Goal: Task Accomplishment & Management: Complete application form

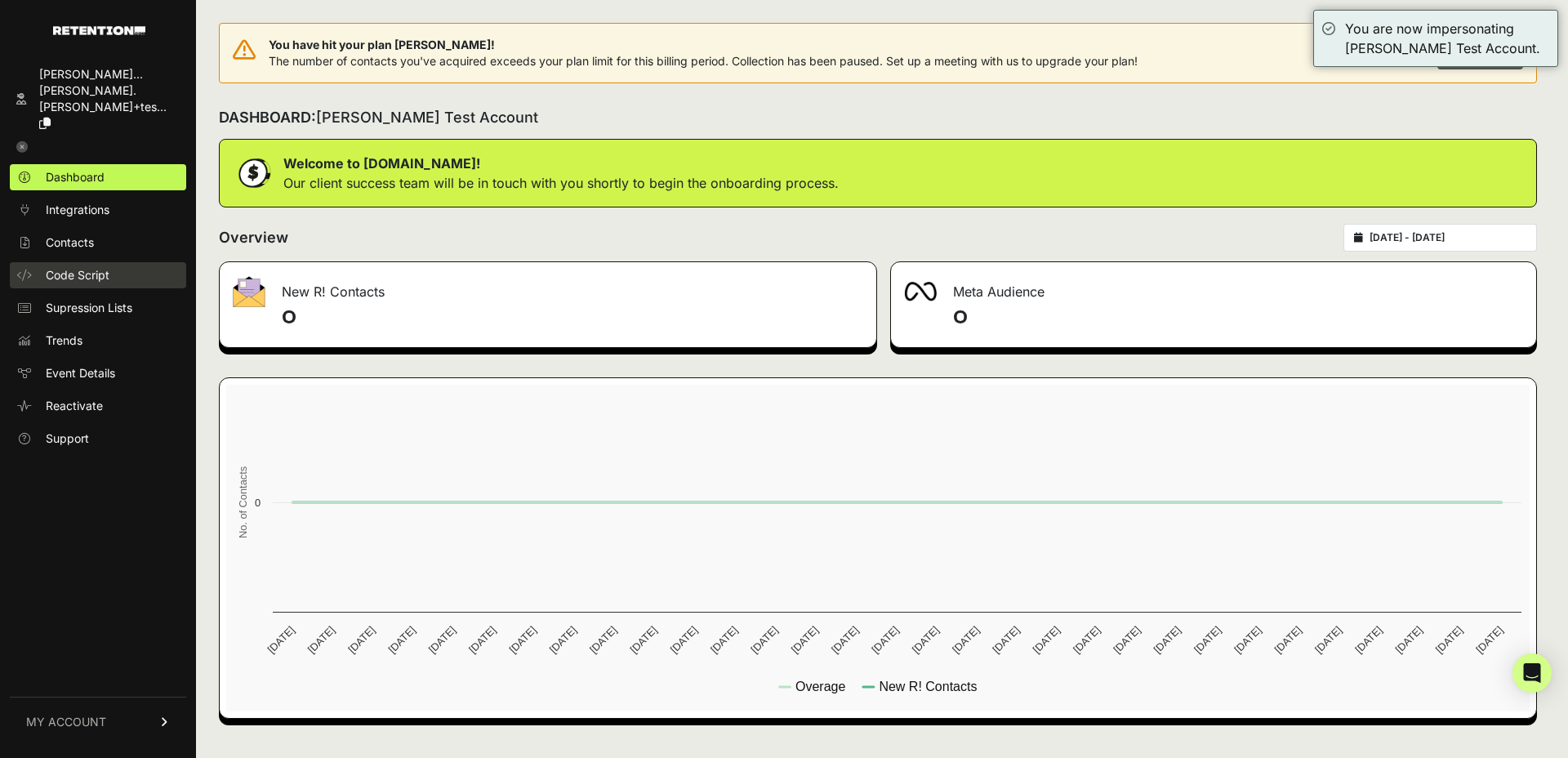
click at [94, 267] on span "Code Script" at bounding box center [77, 275] width 64 height 16
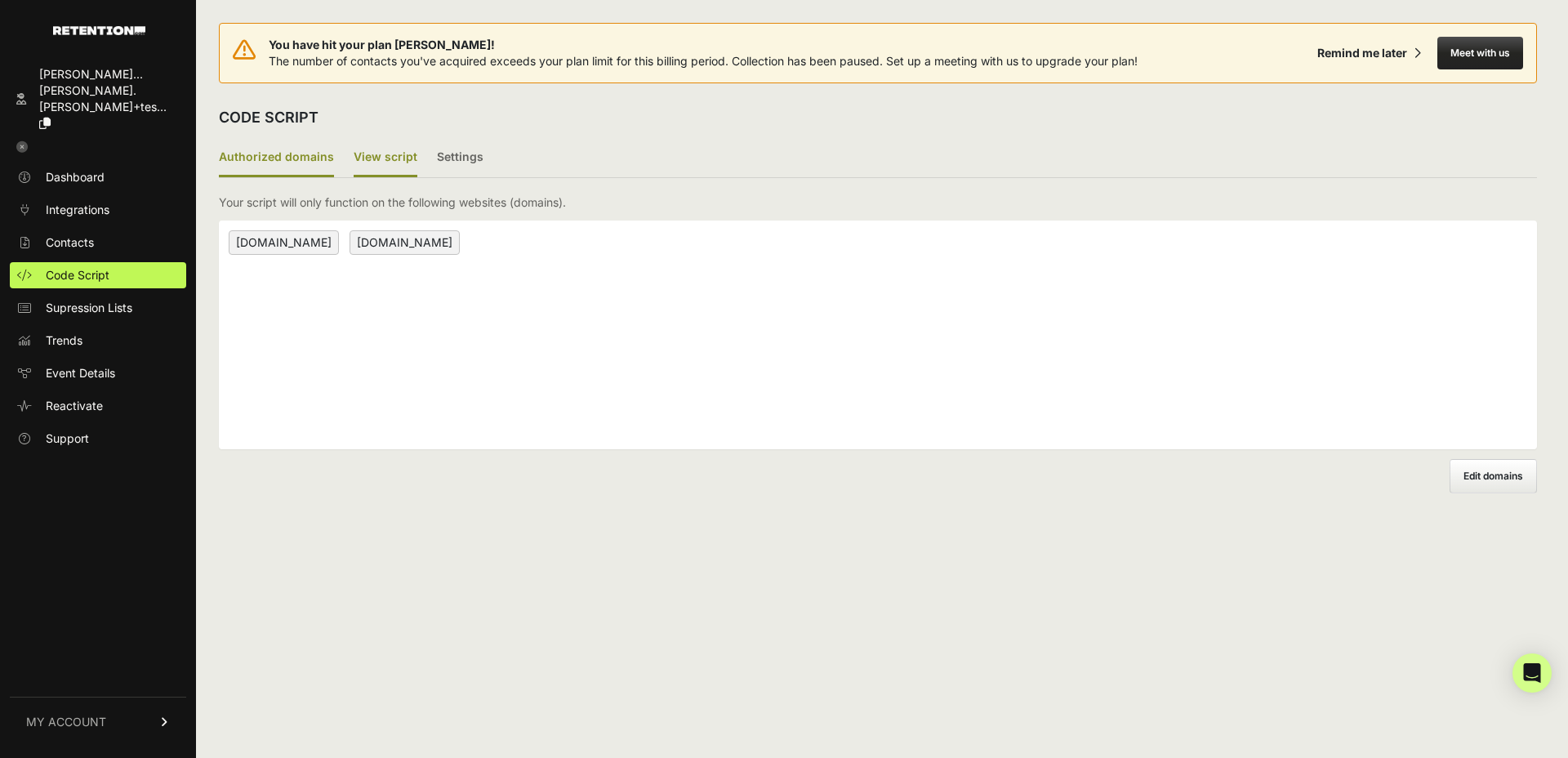
click at [368, 156] on label "View script" at bounding box center [385, 157] width 64 height 38
click at [0, 0] on input "View script" at bounding box center [0, 0] width 0 height 0
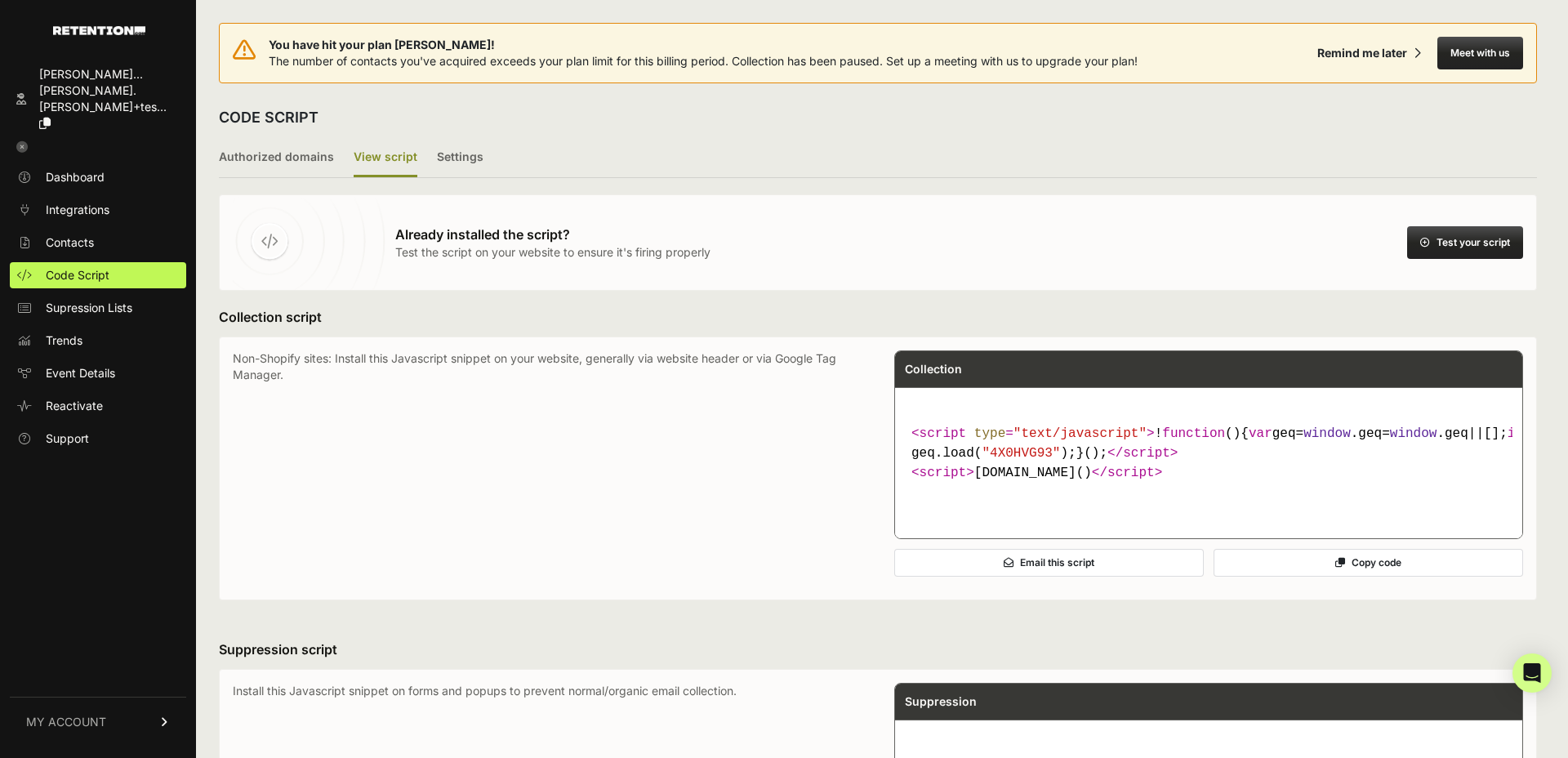
click at [1015, 460] on span ""4X0HVG93"" at bounding box center [1021, 453] width 78 height 14
copy span "4X0HVG93"
click at [288, 151] on label "Authorized domains" at bounding box center [276, 157] width 115 height 38
click at [0, 0] on input "Authorized domains" at bounding box center [0, 0] width 0 height 0
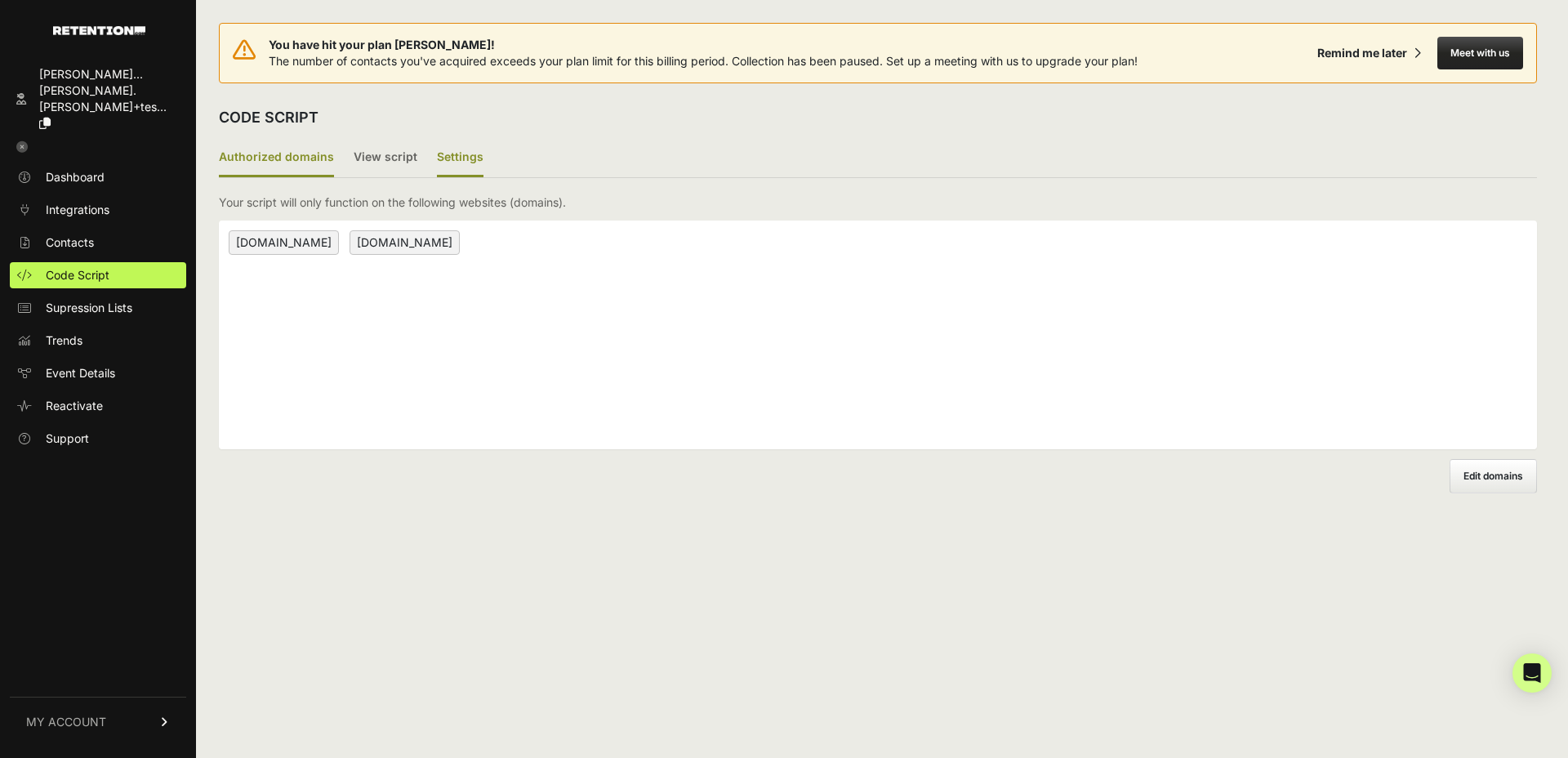
click at [445, 166] on label "Settings" at bounding box center [460, 157] width 47 height 38
click at [0, 0] on input "Settings" at bounding box center [0, 0] width 0 height 0
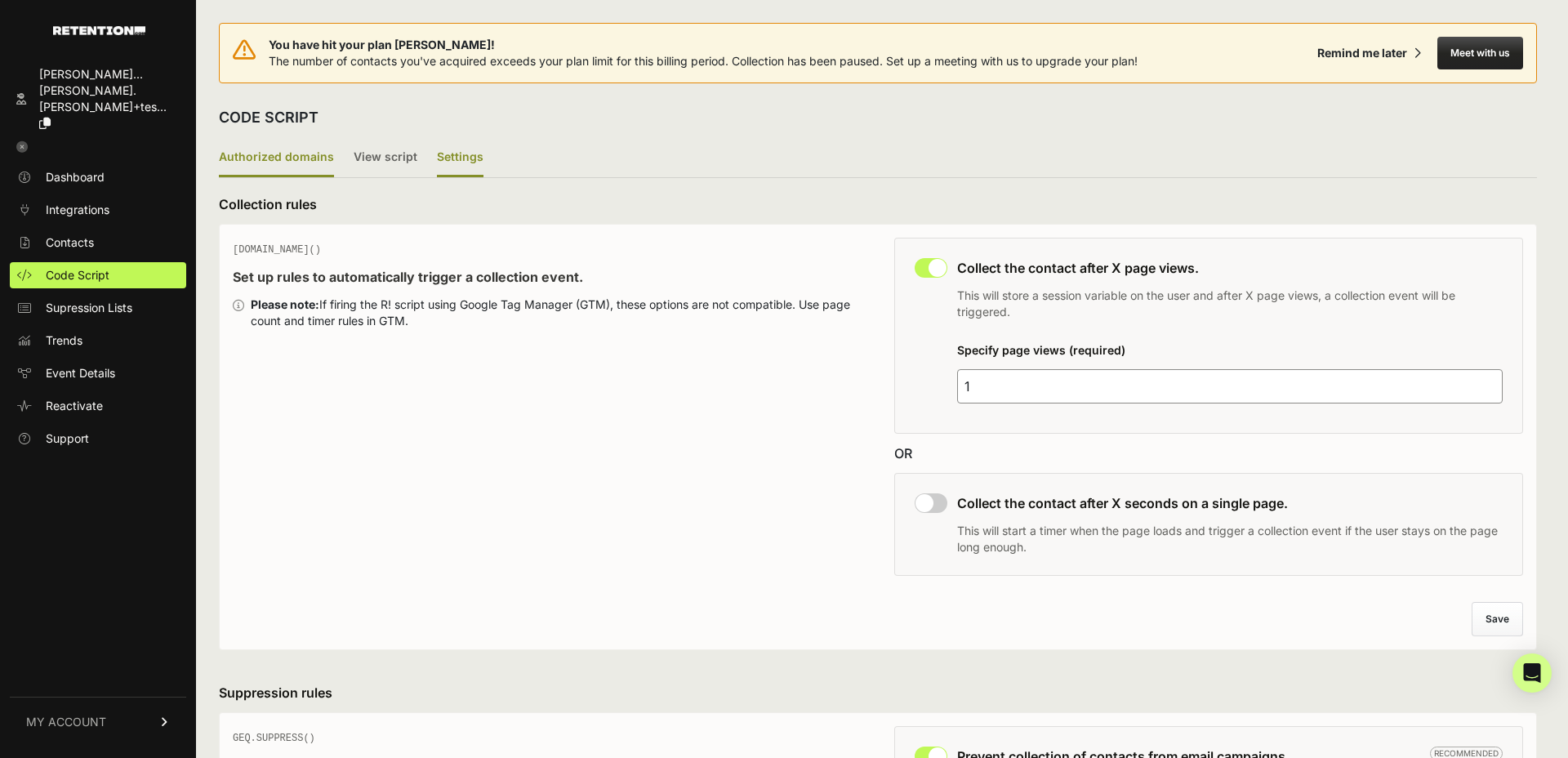
click at [298, 165] on label "Authorized domains" at bounding box center [276, 157] width 115 height 38
click at [0, 0] on input "Authorized domains" at bounding box center [0, 0] width 0 height 0
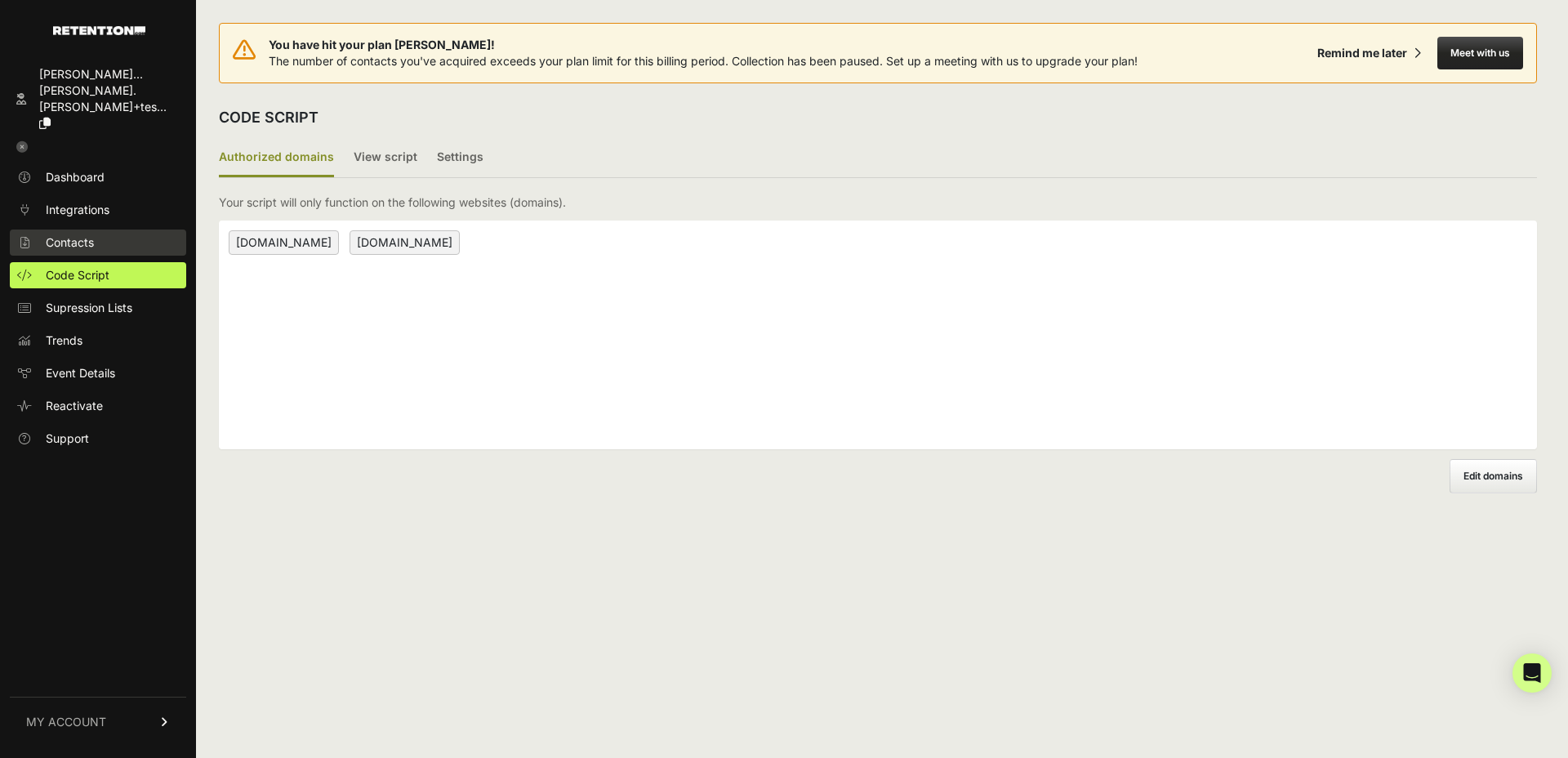
click at [76, 234] on span "Contacts" at bounding box center [70, 242] width 48 height 16
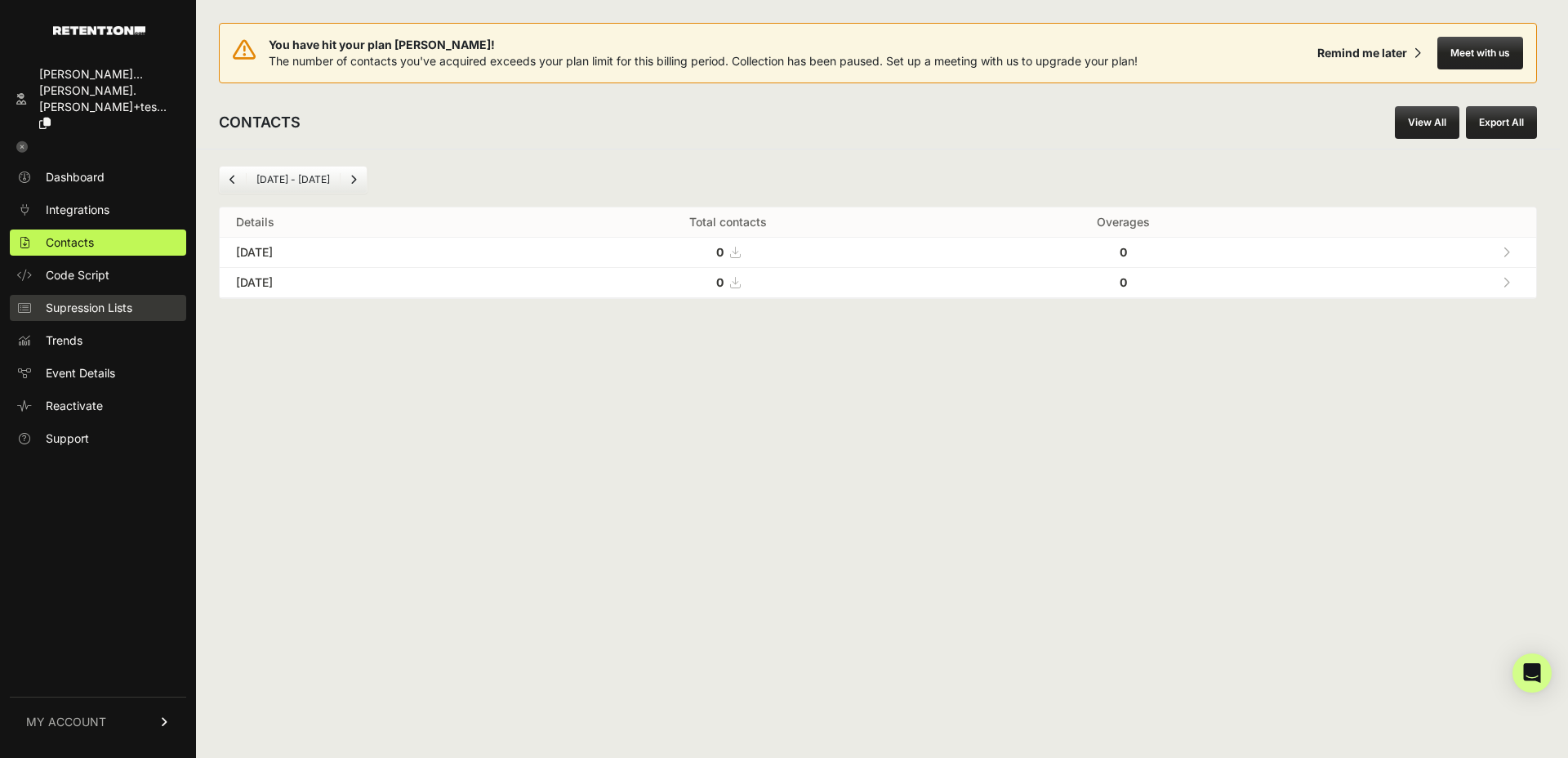
click at [78, 299] on span "Supression Lists" at bounding box center [89, 307] width 87 height 16
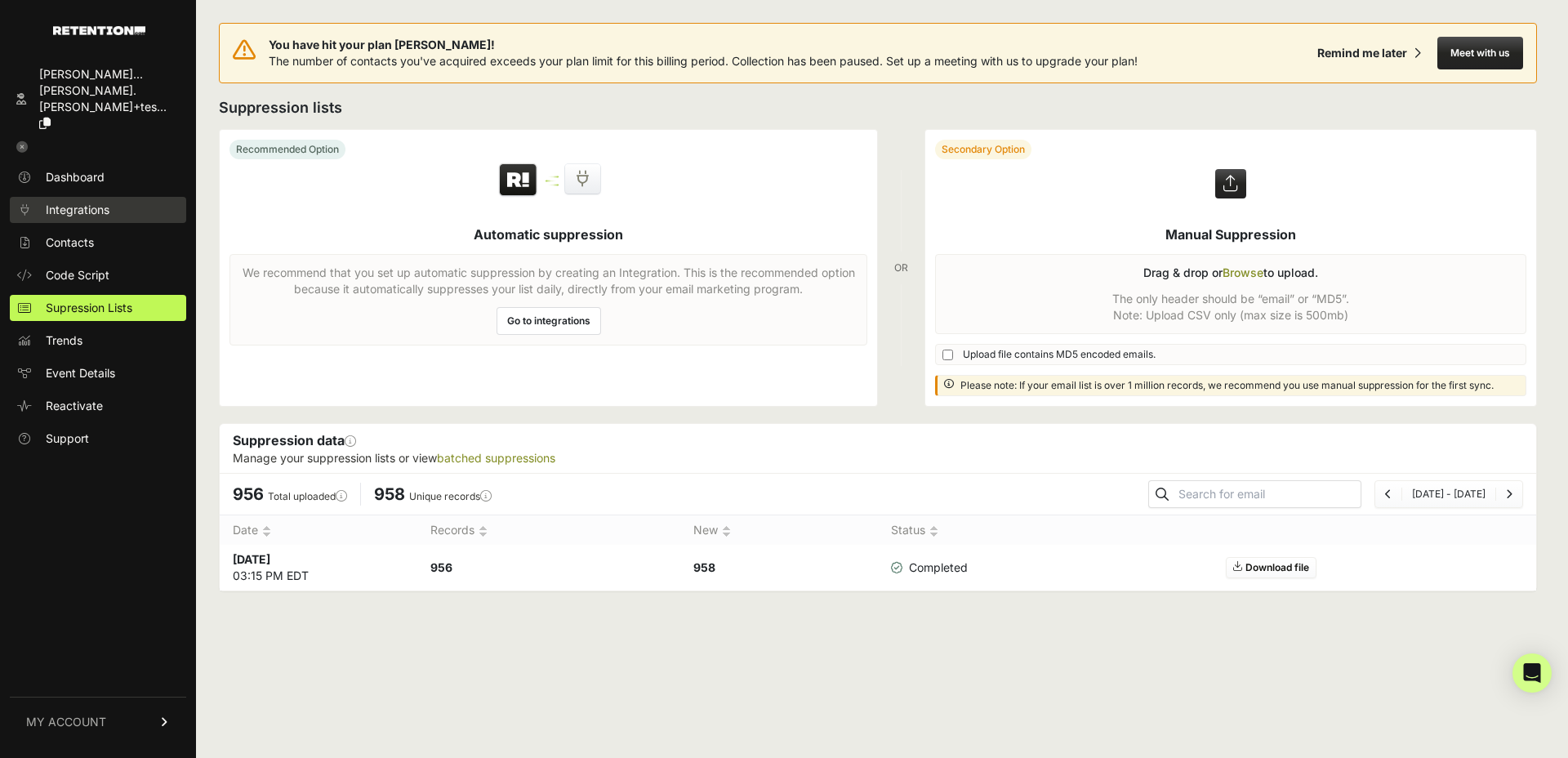
click at [71, 197] on link "Integrations" at bounding box center [98, 209] width 176 height 26
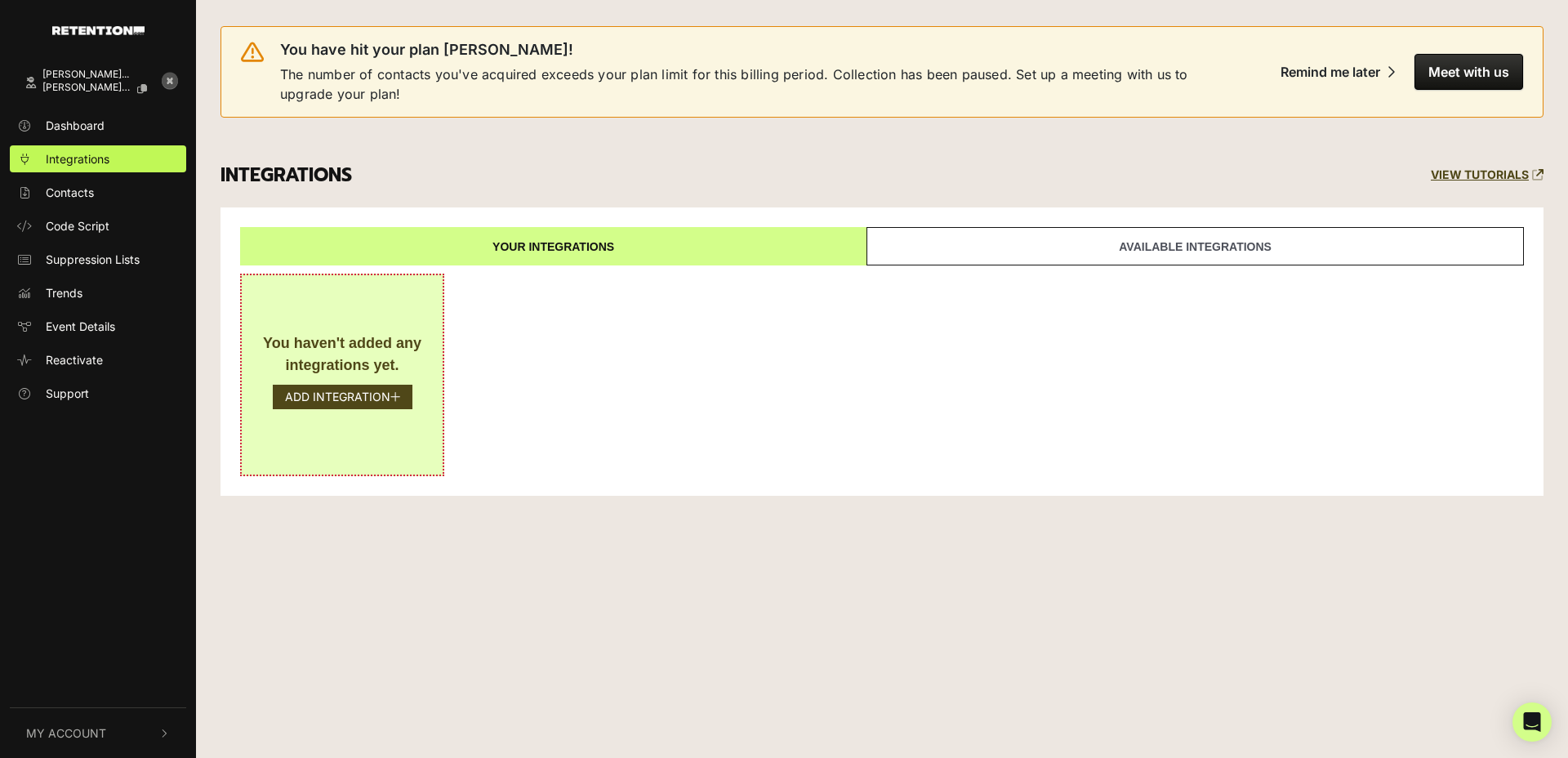
click at [356, 354] on div "You haven't added any integrations yet." at bounding box center [342, 355] width 168 height 44
click at [336, 396] on button "ADD INTEGRATION" at bounding box center [343, 396] width 140 height 25
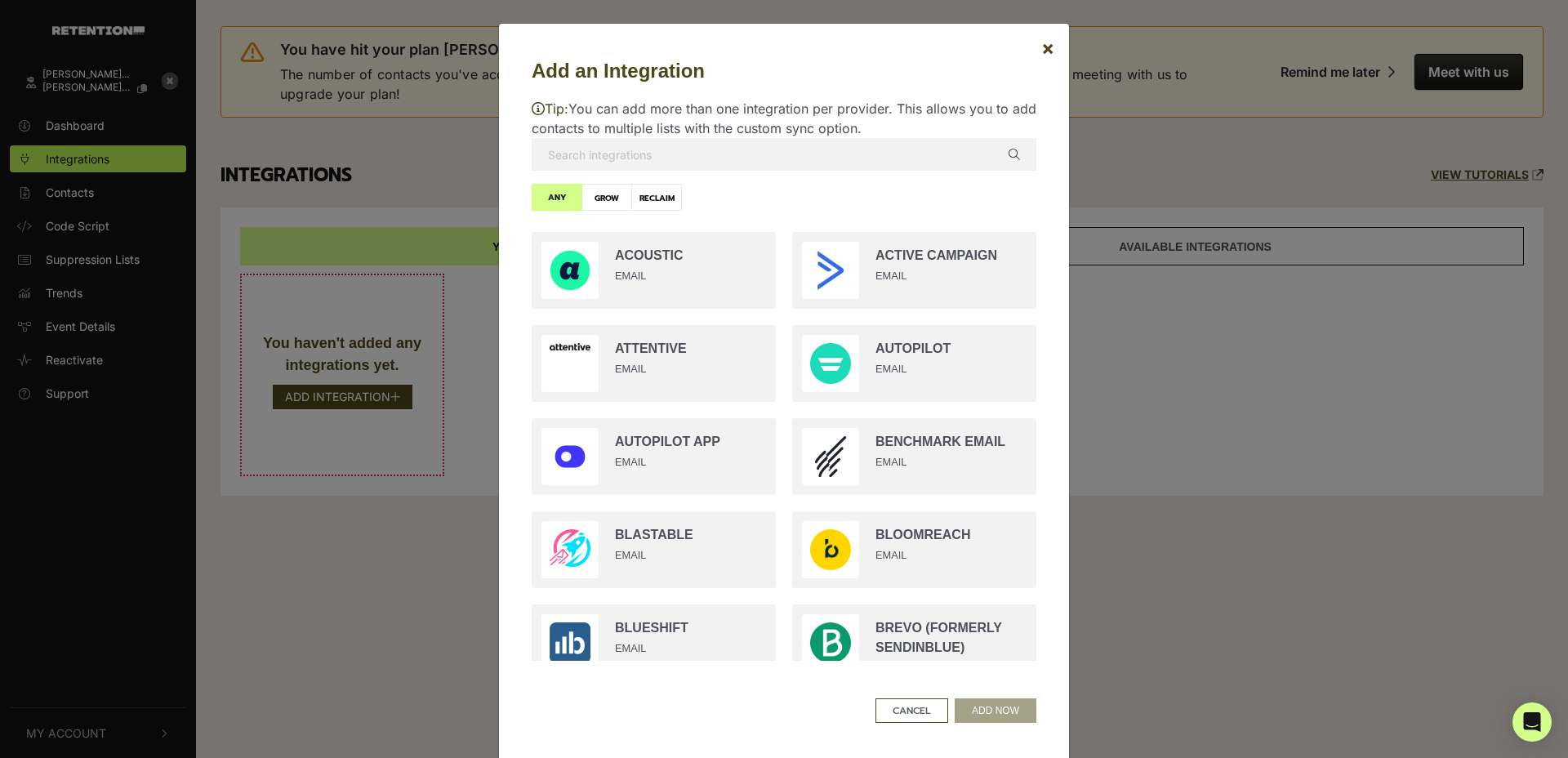
click at [653, 162] on input "text" at bounding box center [784, 154] width 505 height 32
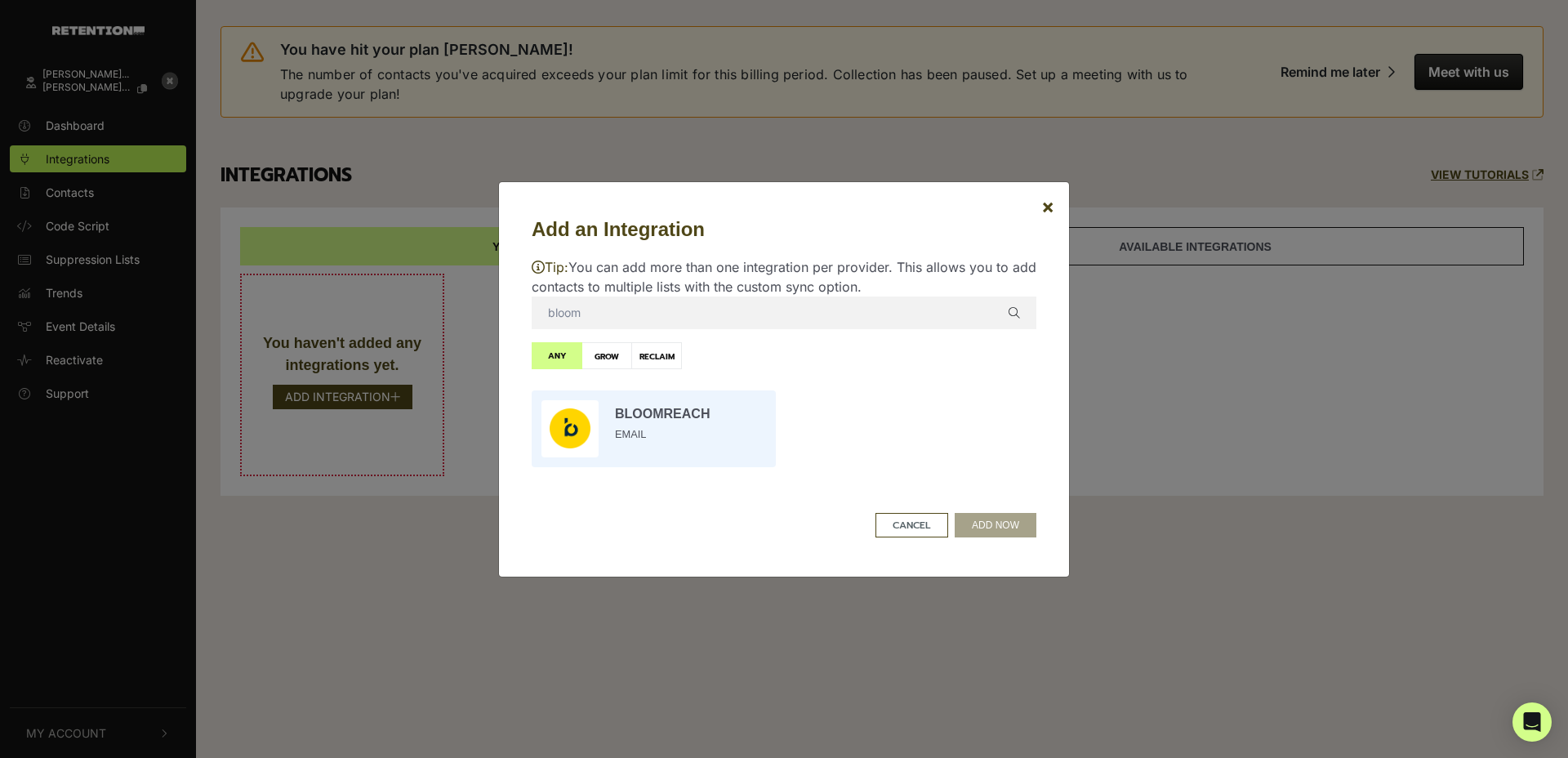
type input "bloom"
click at [662, 419] on input "radio" at bounding box center [653, 428] width 260 height 93
radio input "true"
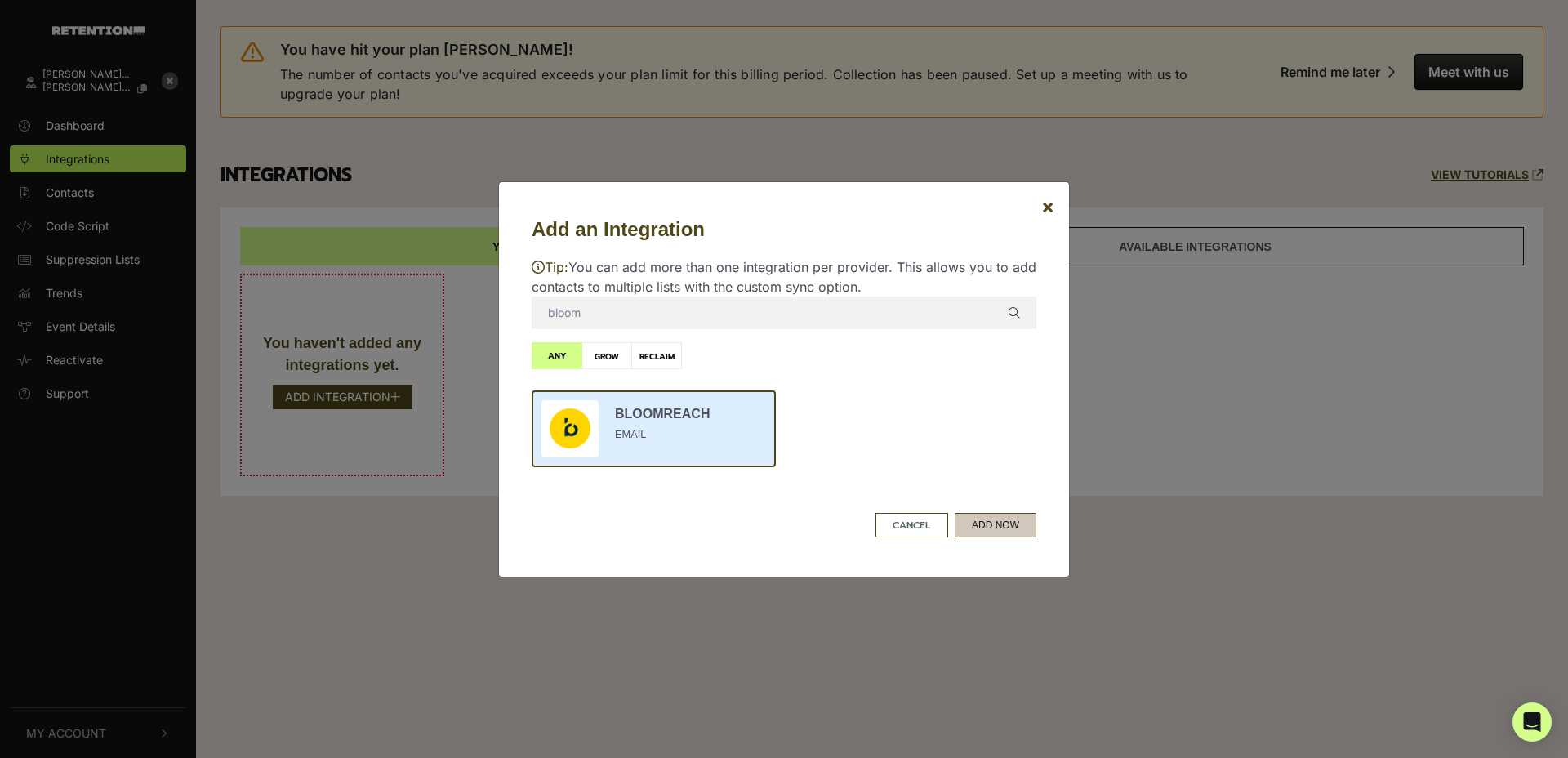
click at [984, 520] on button "ADD NOW" at bounding box center [995, 525] width 82 height 25
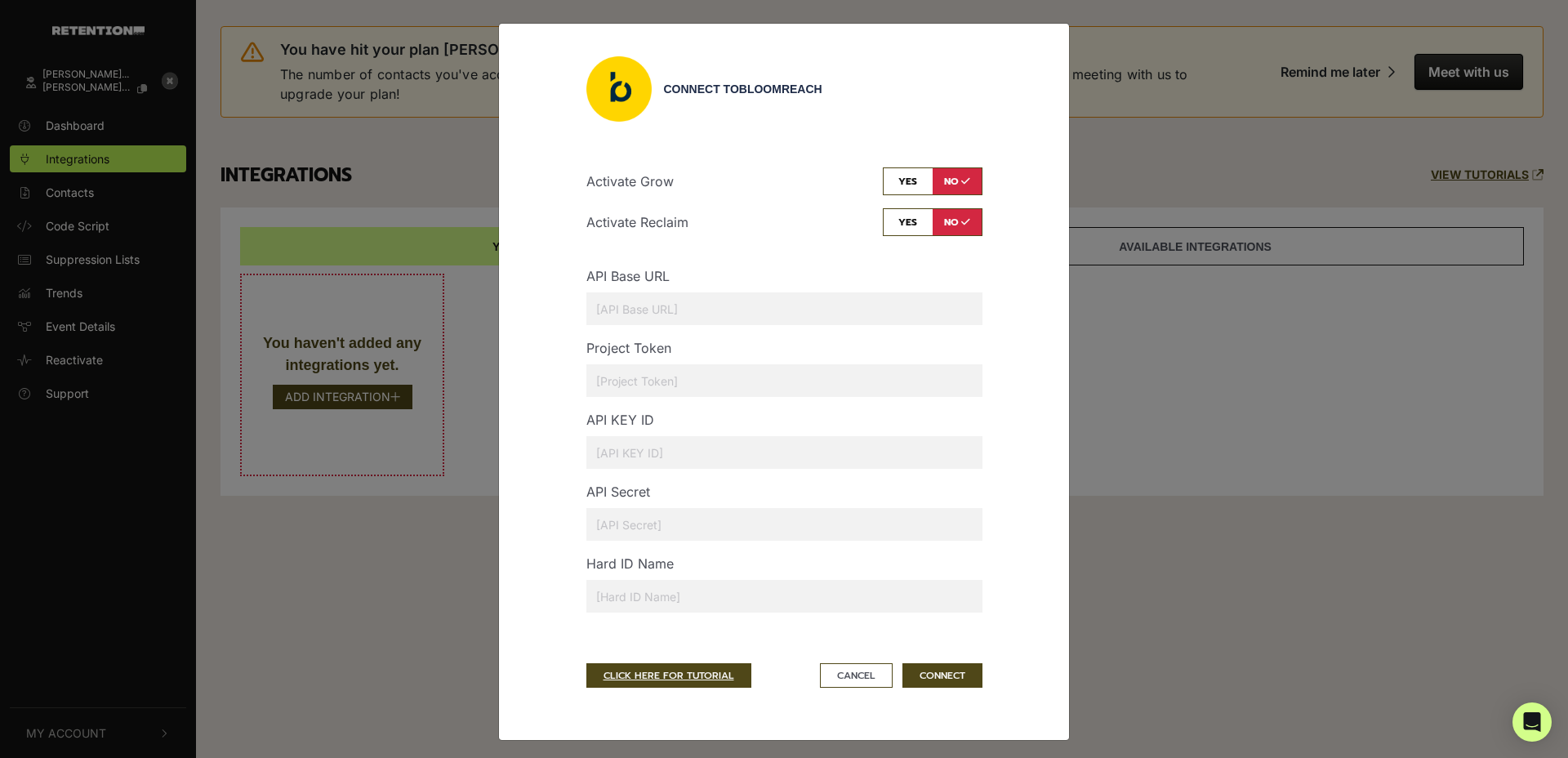
click at [949, 174] on input "checkbox" at bounding box center [932, 181] width 100 height 28
click at [916, 185] on input "checkbox" at bounding box center [932, 181] width 100 height 28
checkbox input "false"
click at [915, 218] on input "checkbox" at bounding box center [932, 222] width 100 height 28
checkbox input "true"
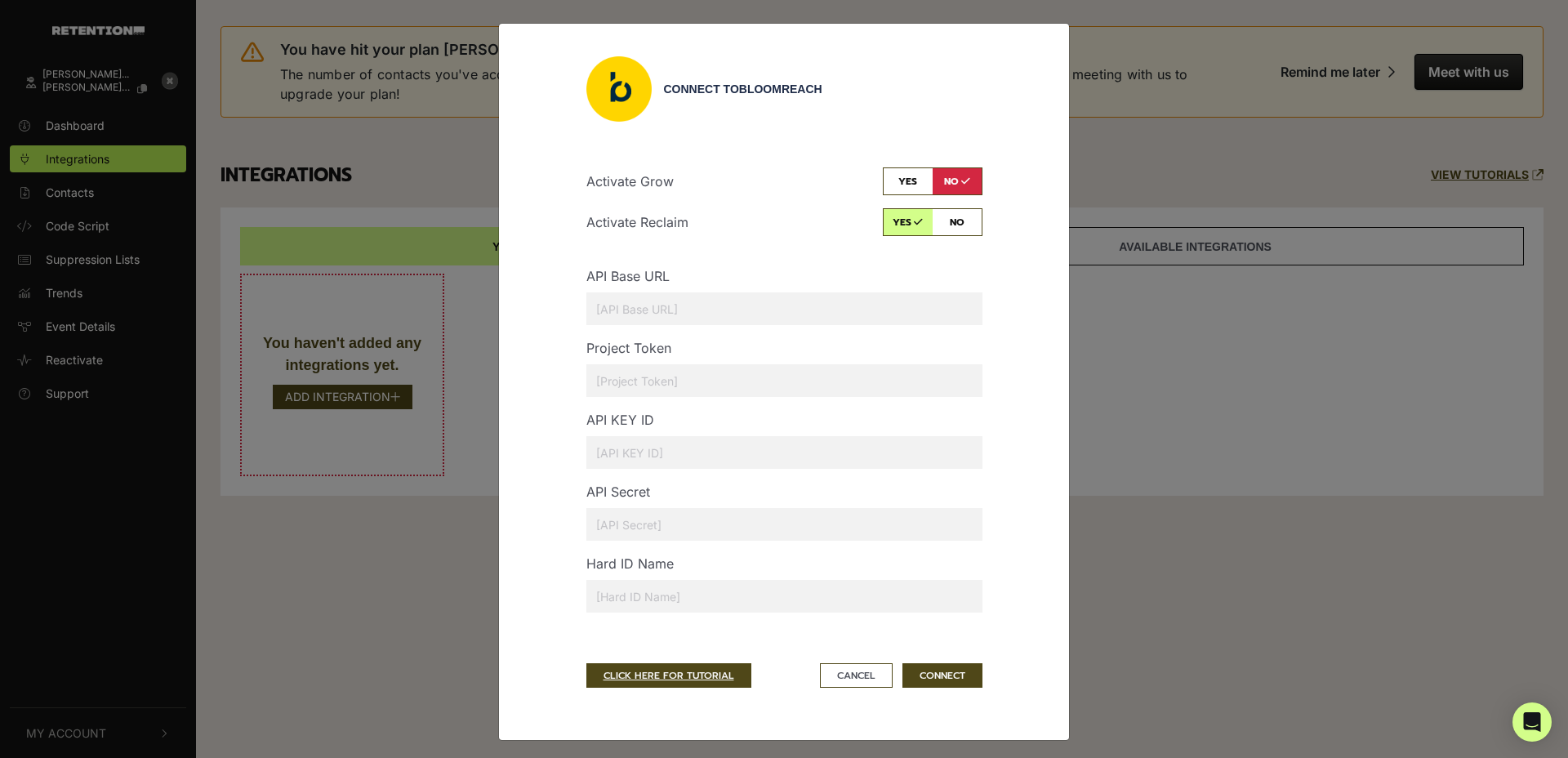
click at [636, 302] on input "text" at bounding box center [784, 309] width 396 height 32
paste input "https://hannaandersson-api.bloomreach.co/"
type input "https://hannaandersson-api.bloomreach.co/"
click at [626, 384] on input "text" at bounding box center [784, 380] width 396 height 32
paste input "3374d5c6-b993-11ef-971e-c29ef0084f29"
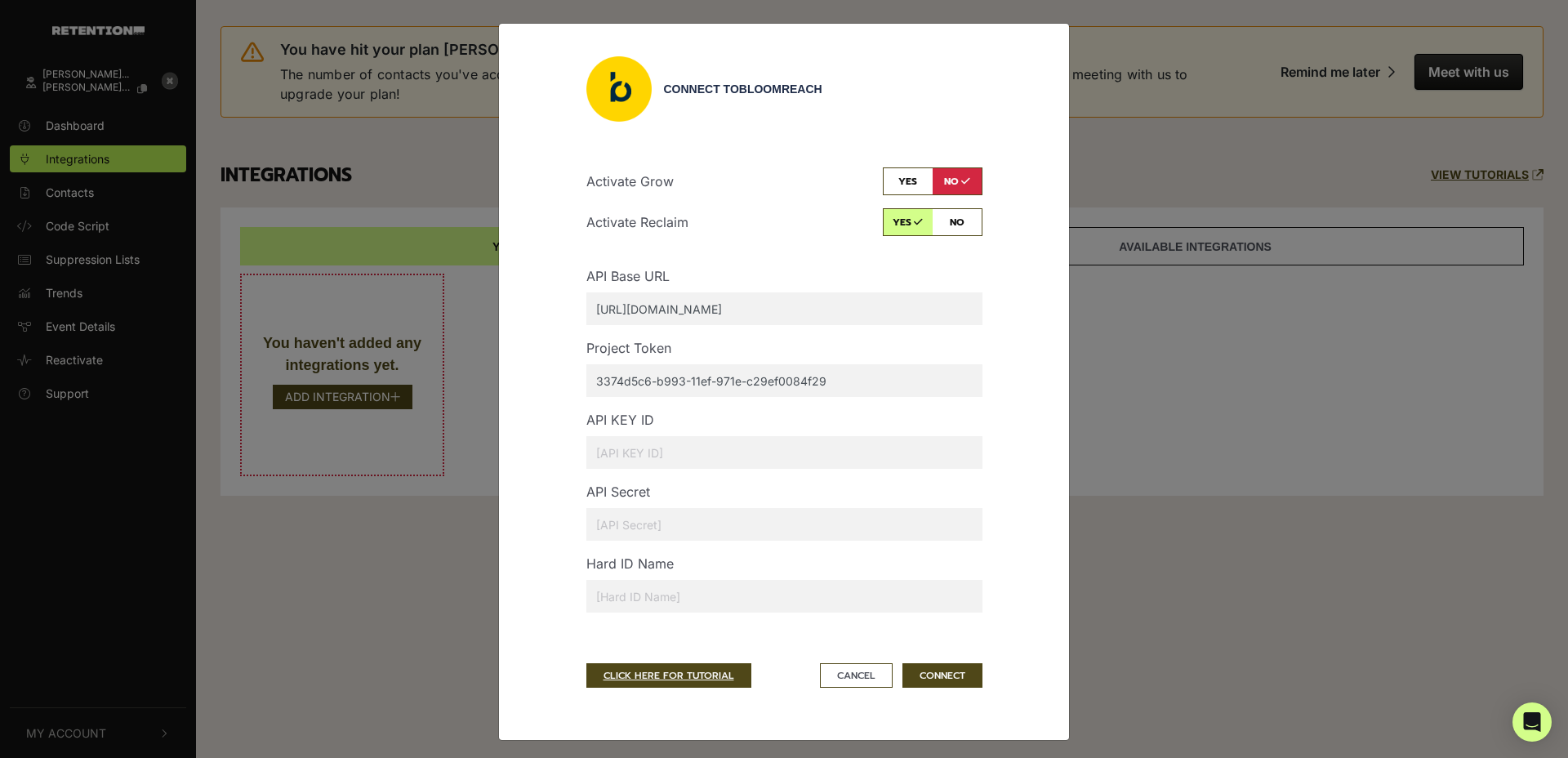
type input "3374d5c6-b993-11ef-971e-c29ef0084f29"
click at [613, 455] on input "text" at bounding box center [784, 453] width 396 height 32
paste input "e01pxsfhu8kso4z28t0rgn6sxjzl125zdx3sd84f5fgeppx3x1jhxwcgcphmo85b"
type input "e01pxsfhu8kso4z28t0rgn6sxjzl125zdx3sd84f5fgeppx3x1jhxwcgcphmo85b"
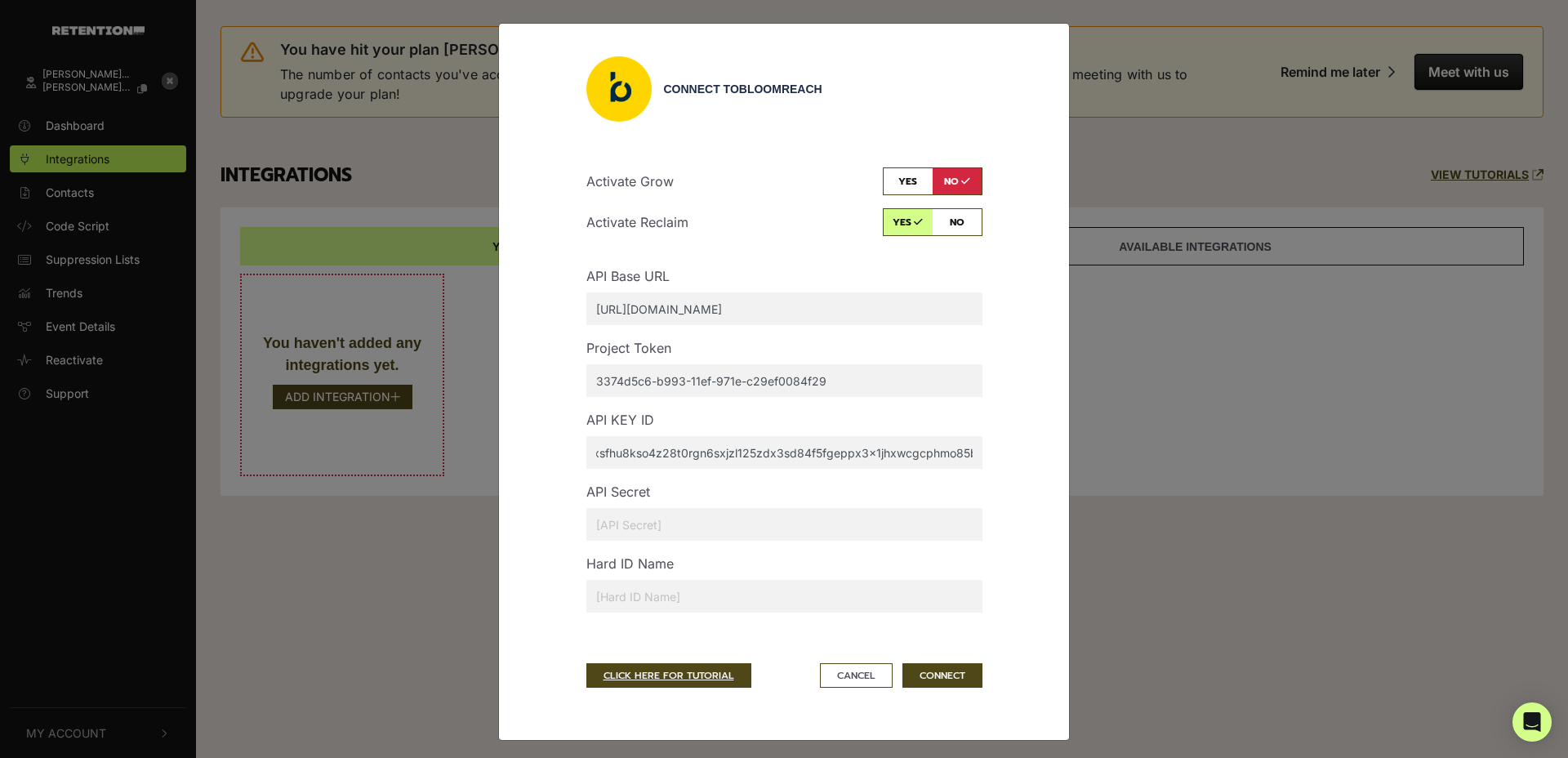
scroll to position [0, 0]
click at [636, 521] on input "text" at bounding box center [784, 524] width 396 height 32
paste input "53ov90sbffdo548ct6ryxap0famnbuai28zpqzhafkhiw8u5ttq55ryzrj28n6fd"
type input "53ov90sbffdo548ct6ryxap0famnbuai28zpqzhafkhiw8u5ttq55ryzrj28n6fd"
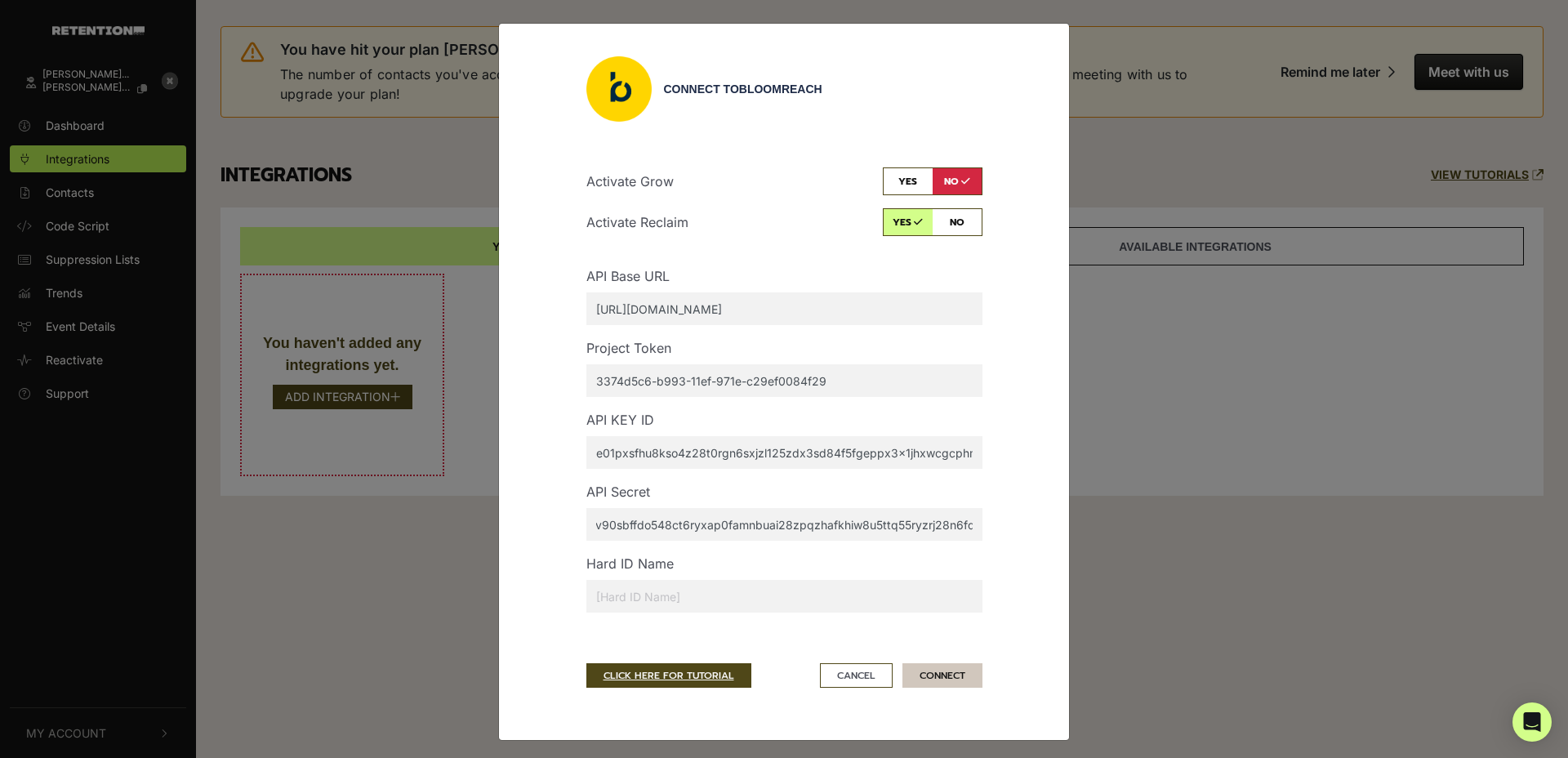
click at [955, 668] on button "CONNECT" at bounding box center [943, 675] width 80 height 25
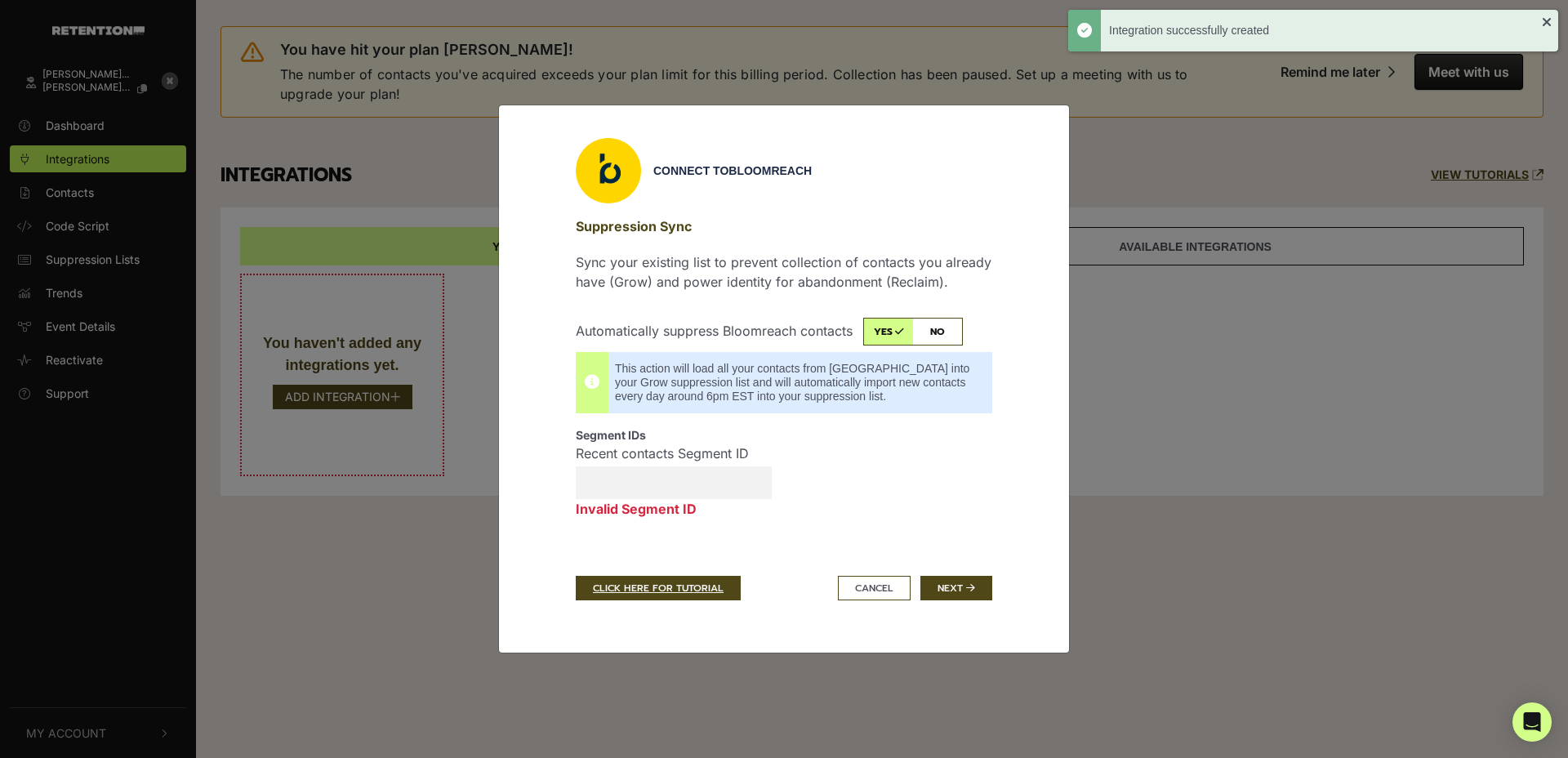
click at [948, 333] on input "checkbox" at bounding box center [913, 331] width 100 height 28
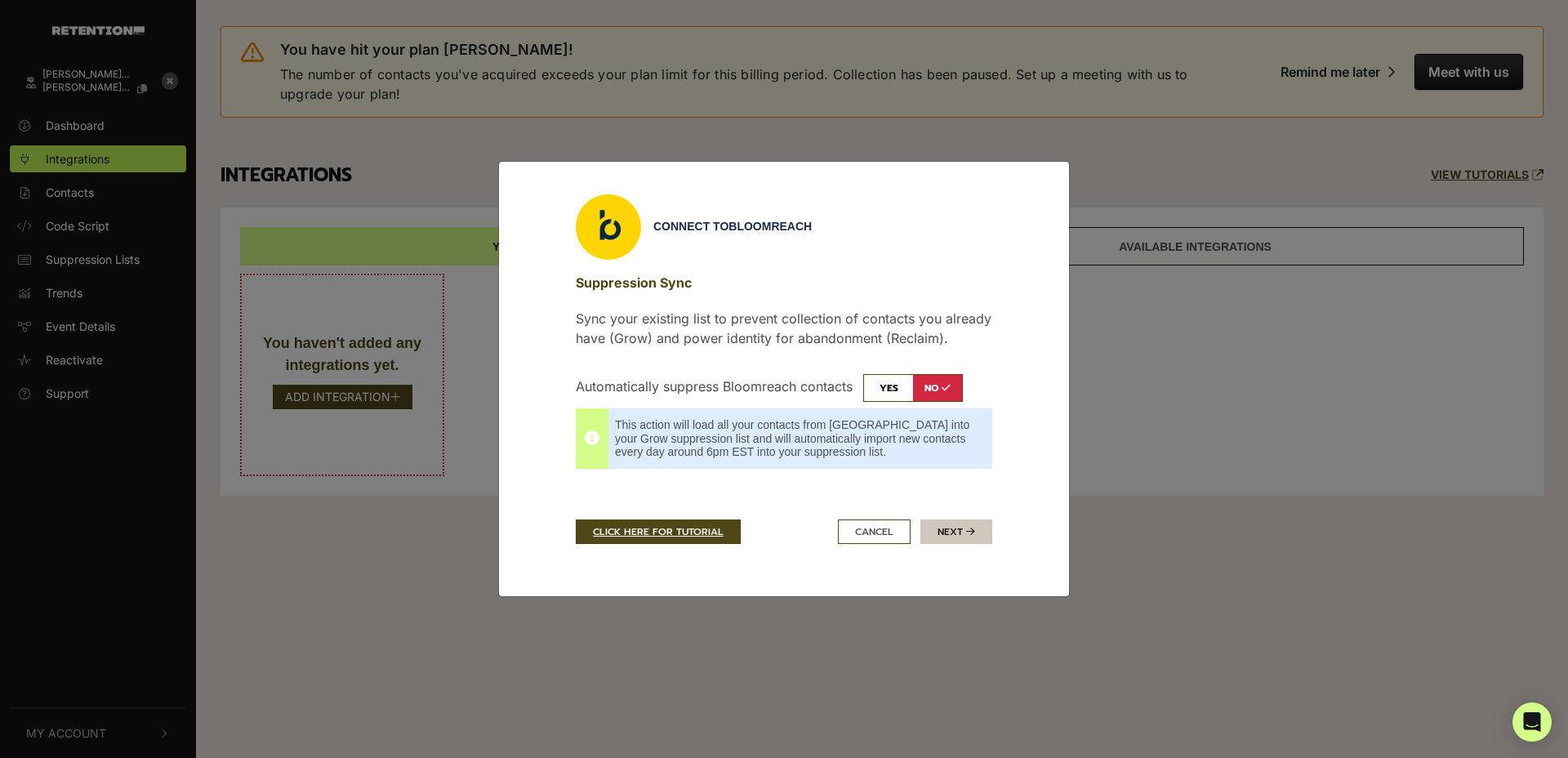
click at [938, 525] on button "Next" at bounding box center [956, 532] width 71 height 25
click at [593, 440] on div "This action will load all your contacts from Bloomreach into your Grow suppress…" at bounding box center [784, 438] width 417 height 60
click at [708, 428] on span "This action will load all your contacts from Bloomreach into your Grow suppress…" at bounding box center [795, 438] width 361 height 41
click at [892, 382] on input "checkbox" at bounding box center [913, 388] width 100 height 28
checkbox input "true"
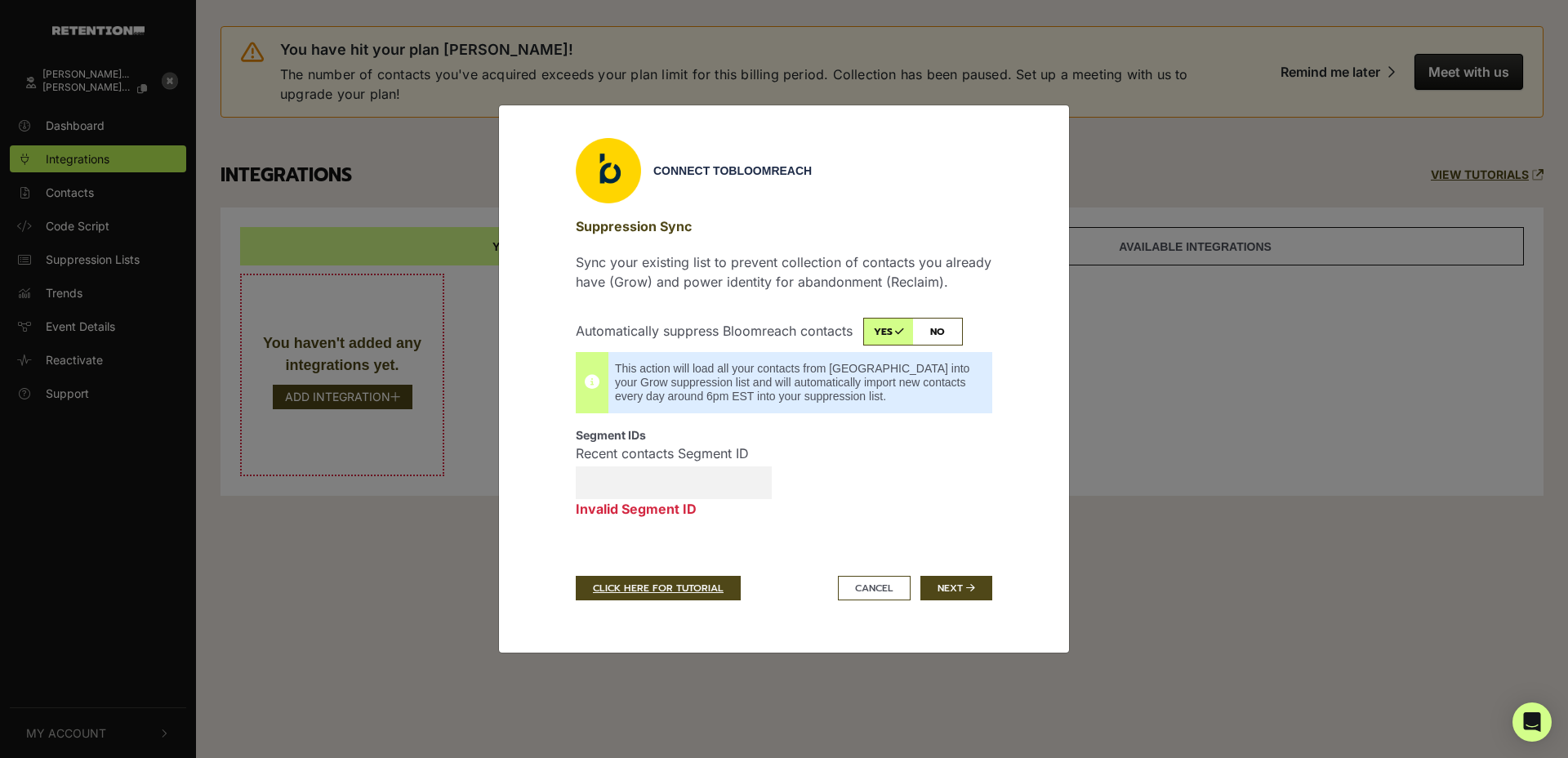
click at [630, 475] on input "Recent contacts Segment ID Invalid Segment ID" at bounding box center [674, 482] width 196 height 32
type input "1234"
drag, startPoint x: 659, startPoint y: 488, endPoint x: 518, endPoint y: 461, distance: 143.6
click at [518, 461] on div "Connect to Bloomreach Suppression Sync Sync your existing list to prevent colle…" at bounding box center [784, 379] width 572 height 548
click at [955, 586] on button "Next" at bounding box center [956, 588] width 71 height 25
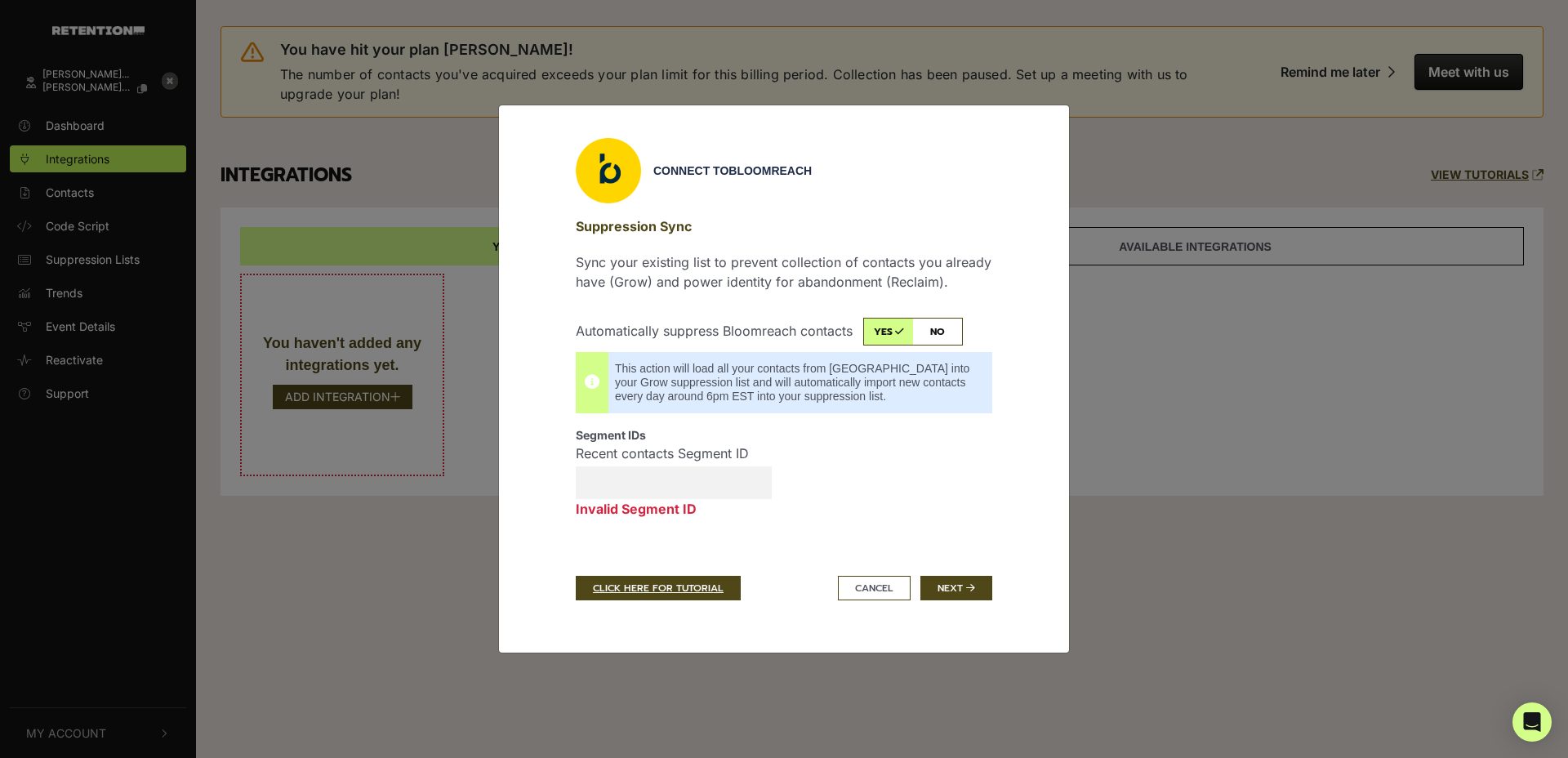
click at [622, 475] on input "Recent contacts Segment ID Invalid Segment ID" at bounding box center [674, 482] width 196 height 32
paste input "68da8957a542dfb4c1ef94b0"
type input "68da8957a542dfb4c1ef94b0"
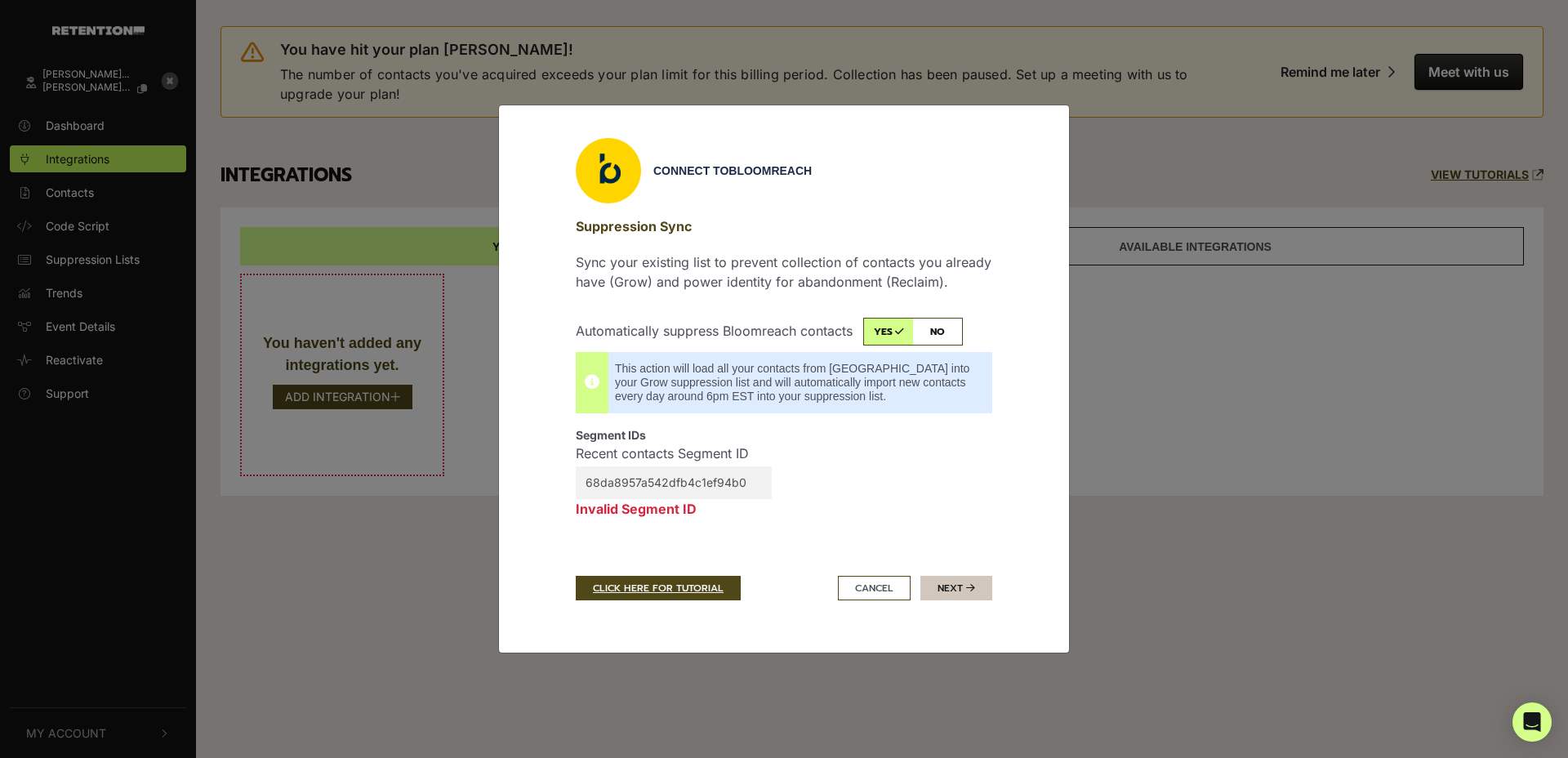
click at [967, 590] on icon "submit" at bounding box center [971, 588] width 9 height 10
click at [947, 325] on input "checkbox" at bounding box center [913, 331] width 100 height 28
checkbox input "false"
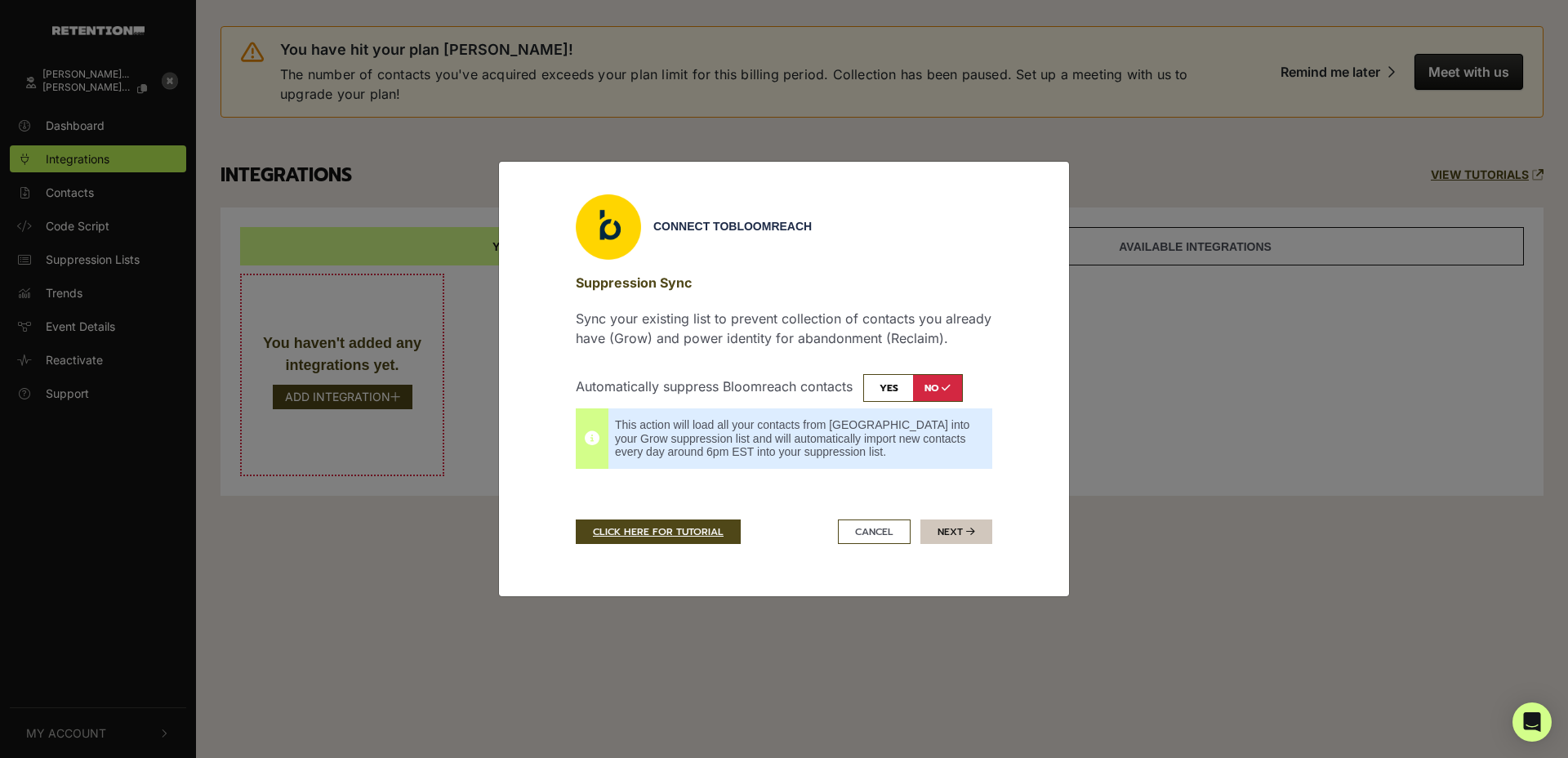
click at [946, 529] on button "Next" at bounding box center [956, 532] width 71 height 25
click at [1134, 550] on div "Connect to Bloomreach Suppression Sync Sync your existing list to prevent colle…" at bounding box center [784, 379] width 1568 height 758
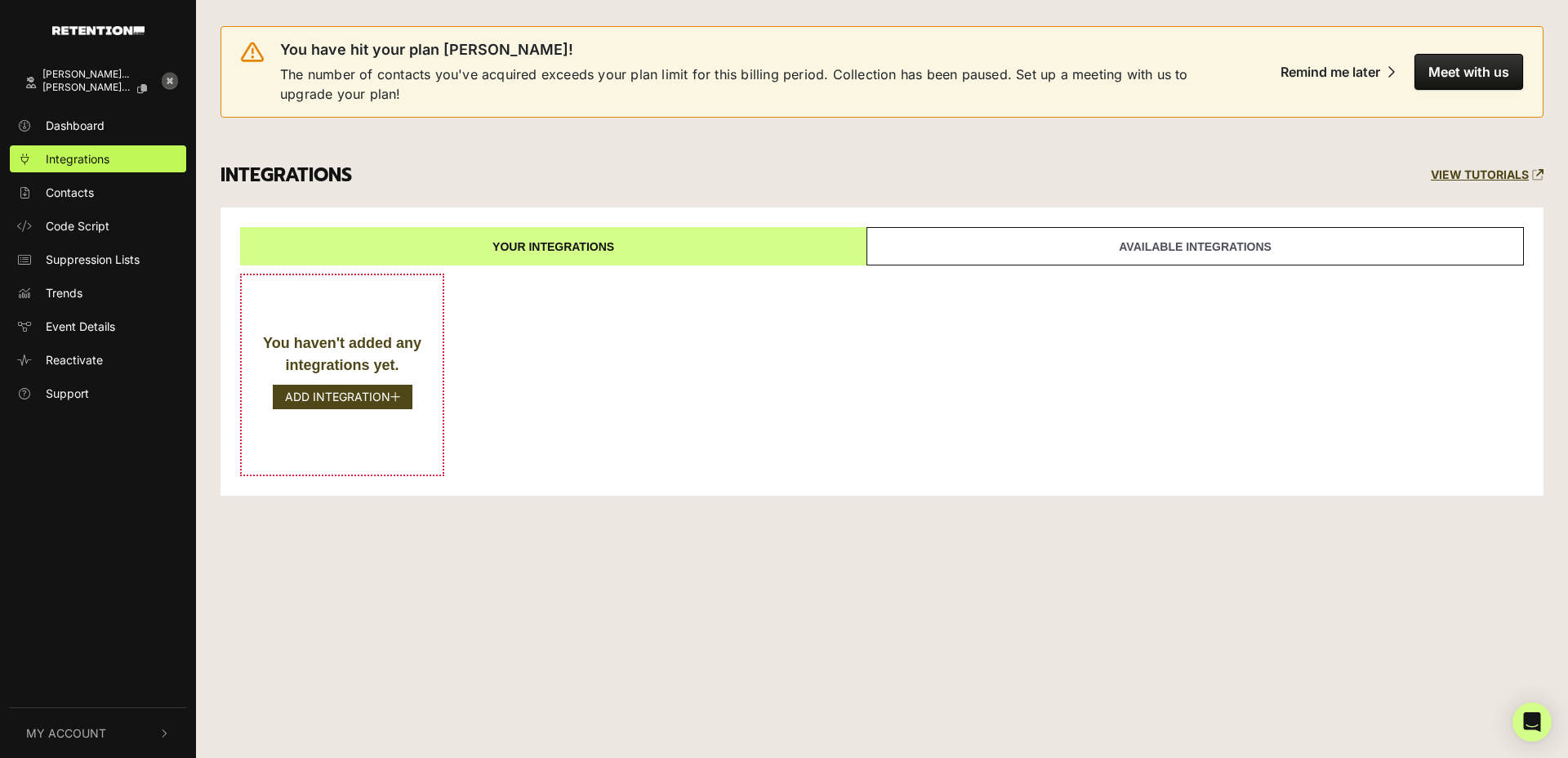
click at [676, 529] on div "Hanna Anderss... chris.shaffer+tes... Dashboard Integrations Contacts Code Scri…" at bounding box center [784, 379] width 1568 height 758
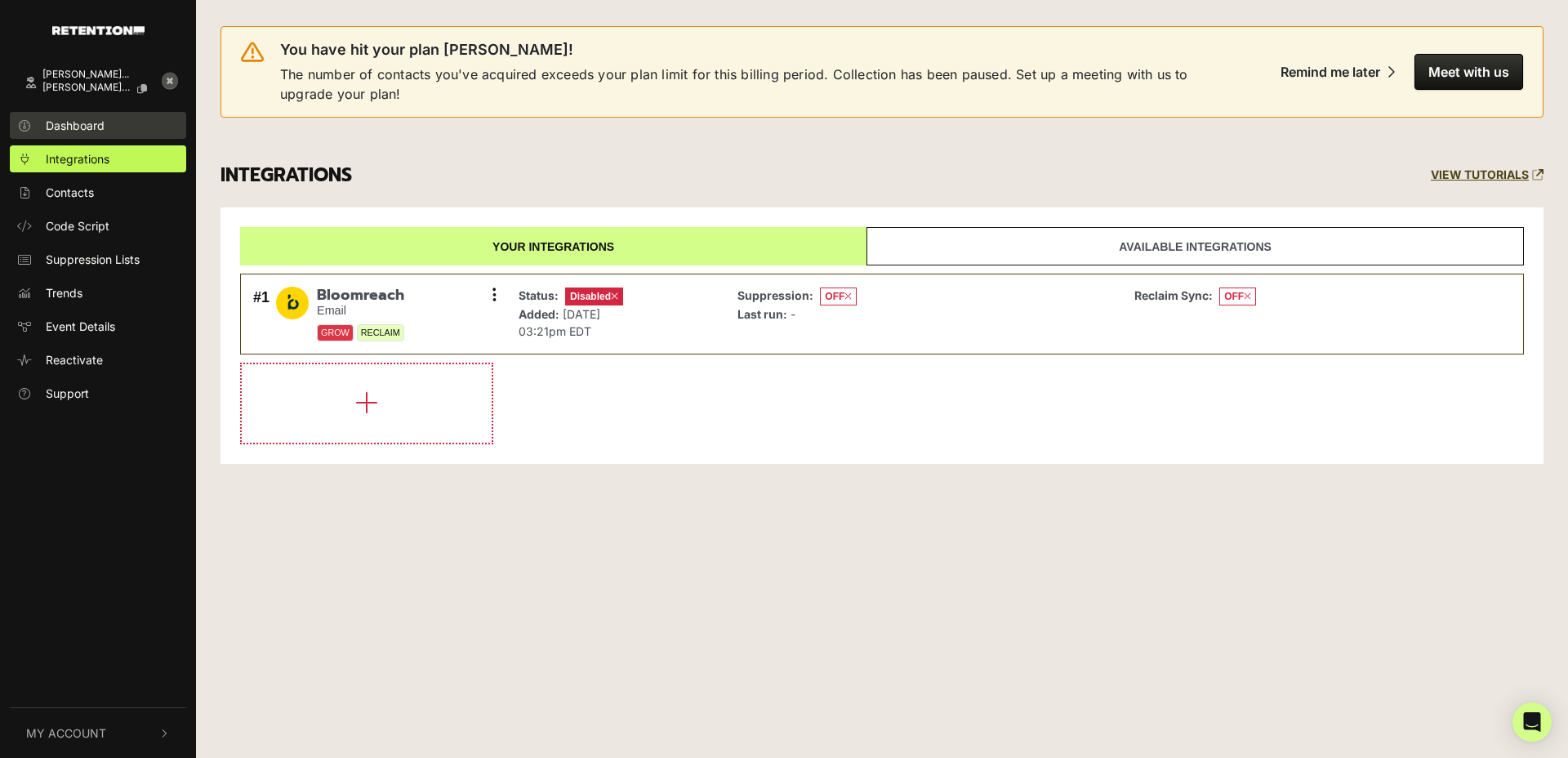
click at [73, 134] on link "Dashboard" at bounding box center [98, 126] width 176 height 27
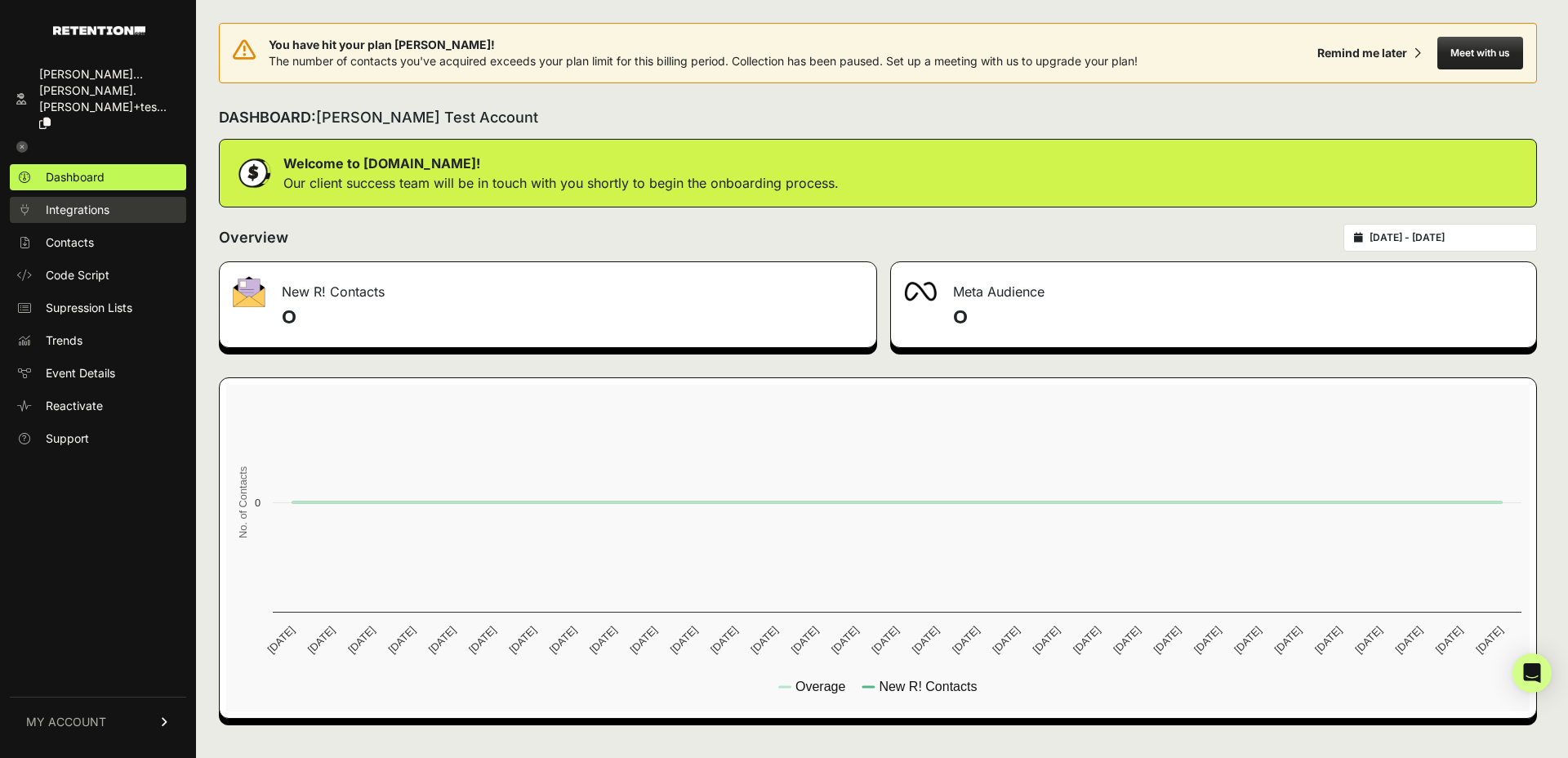
click at [81, 202] on span "Integrations" at bounding box center [77, 209] width 64 height 16
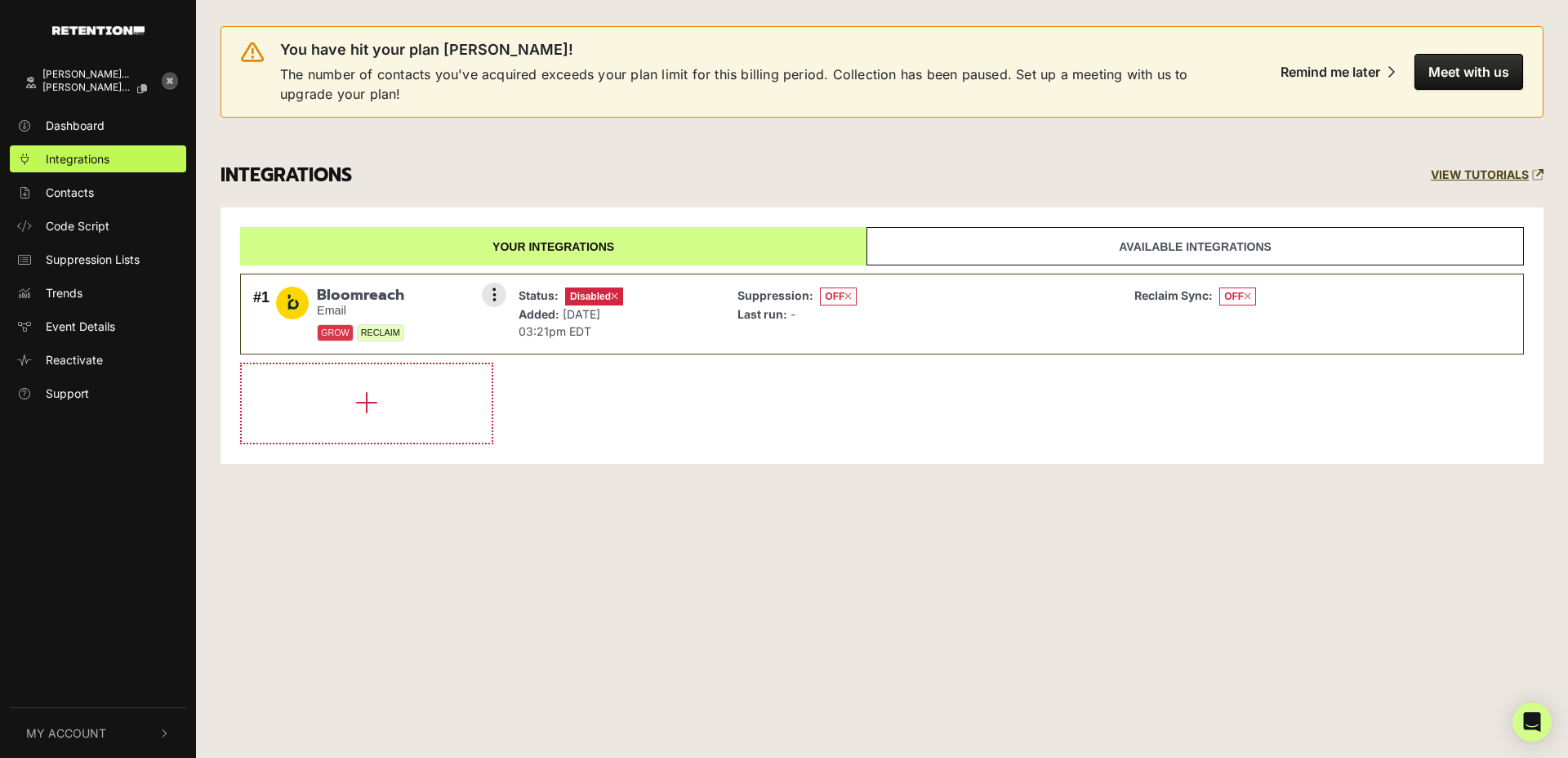
click at [392, 295] on span "Bloomreach" at bounding box center [360, 295] width 88 height 18
click at [495, 294] on icon at bounding box center [494, 294] width 4 height 16
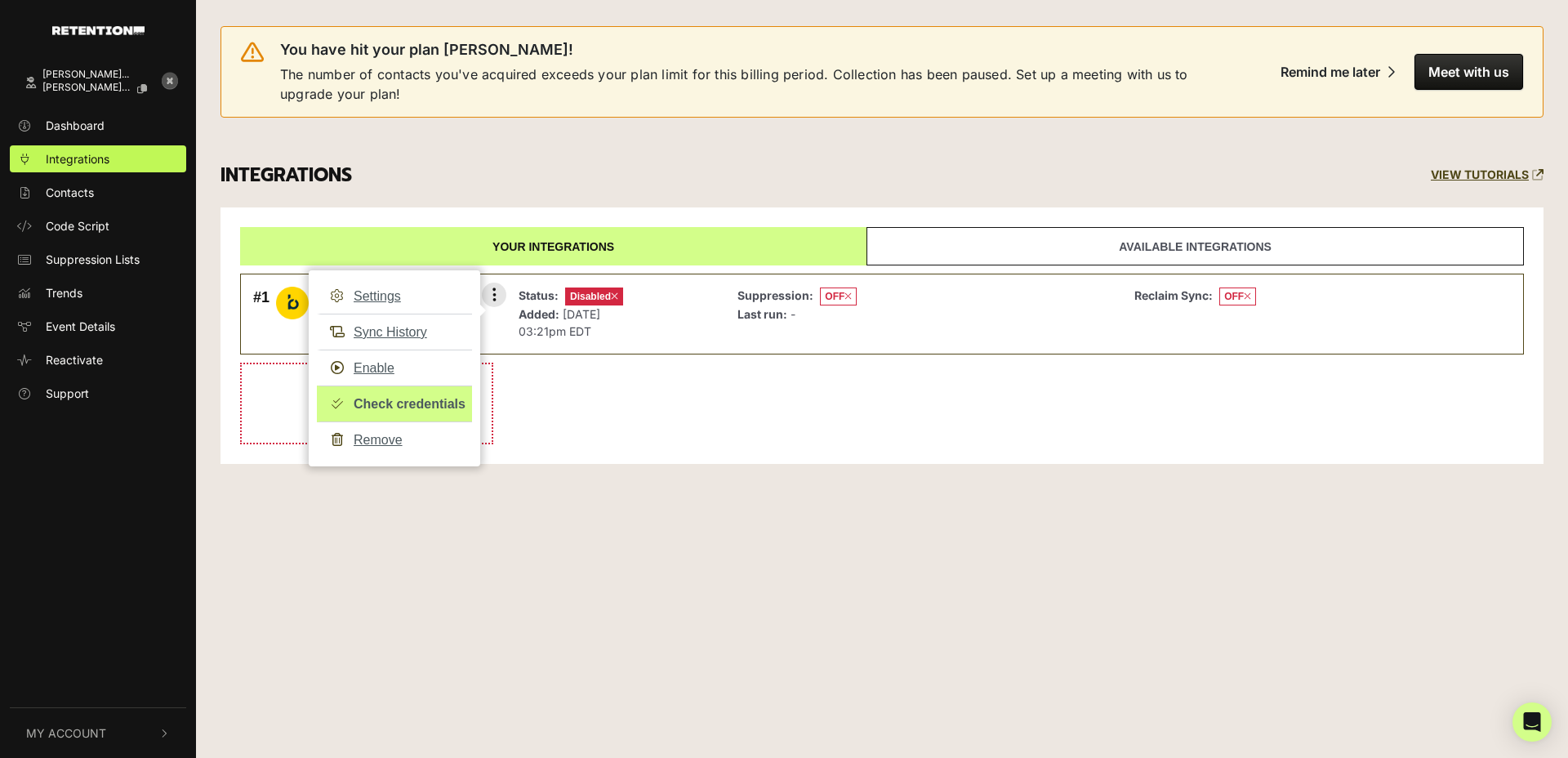
click at [380, 401] on link "Check credentials" at bounding box center [394, 403] width 155 height 37
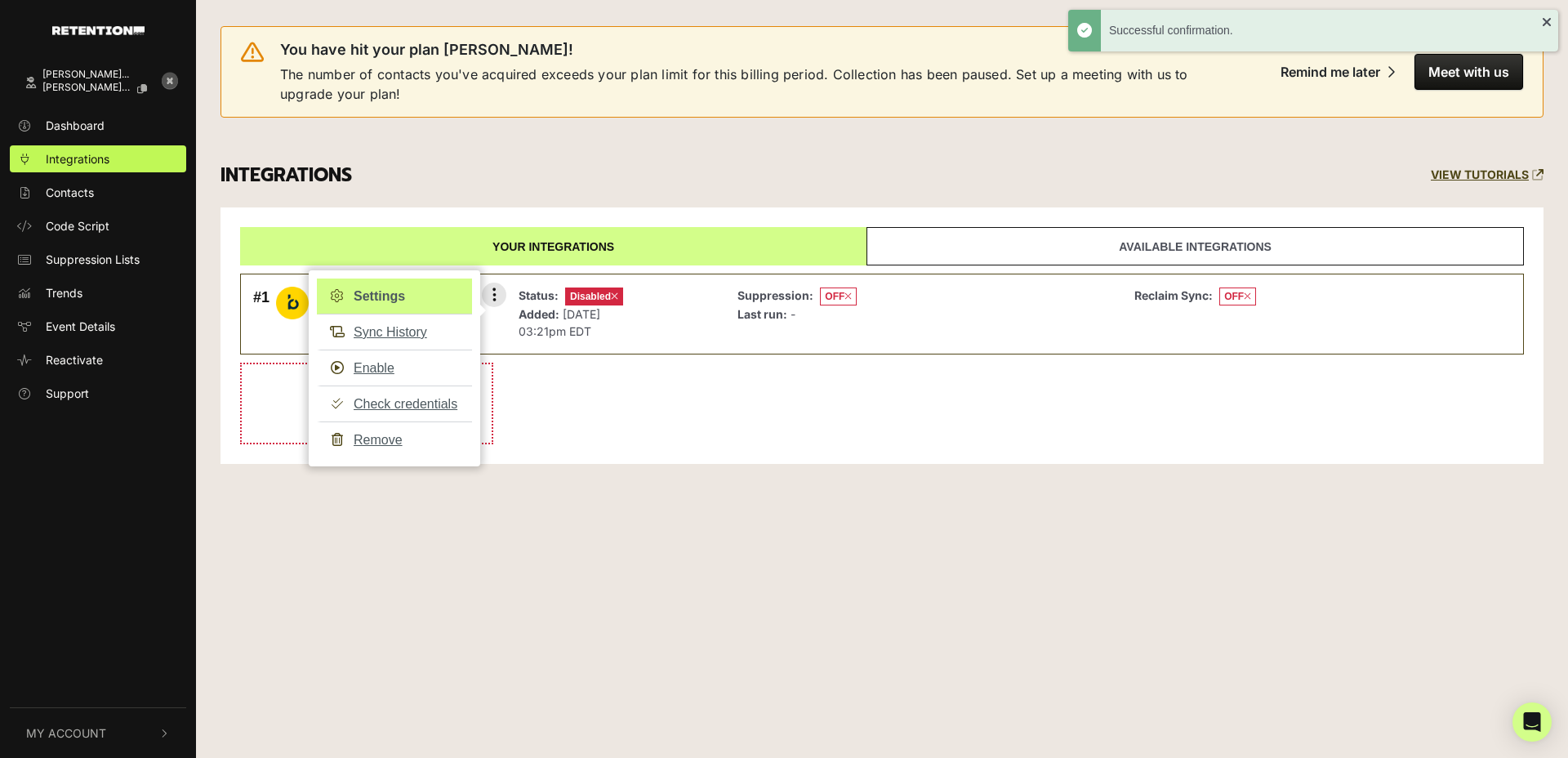
click at [383, 303] on link "Settings" at bounding box center [394, 296] width 155 height 36
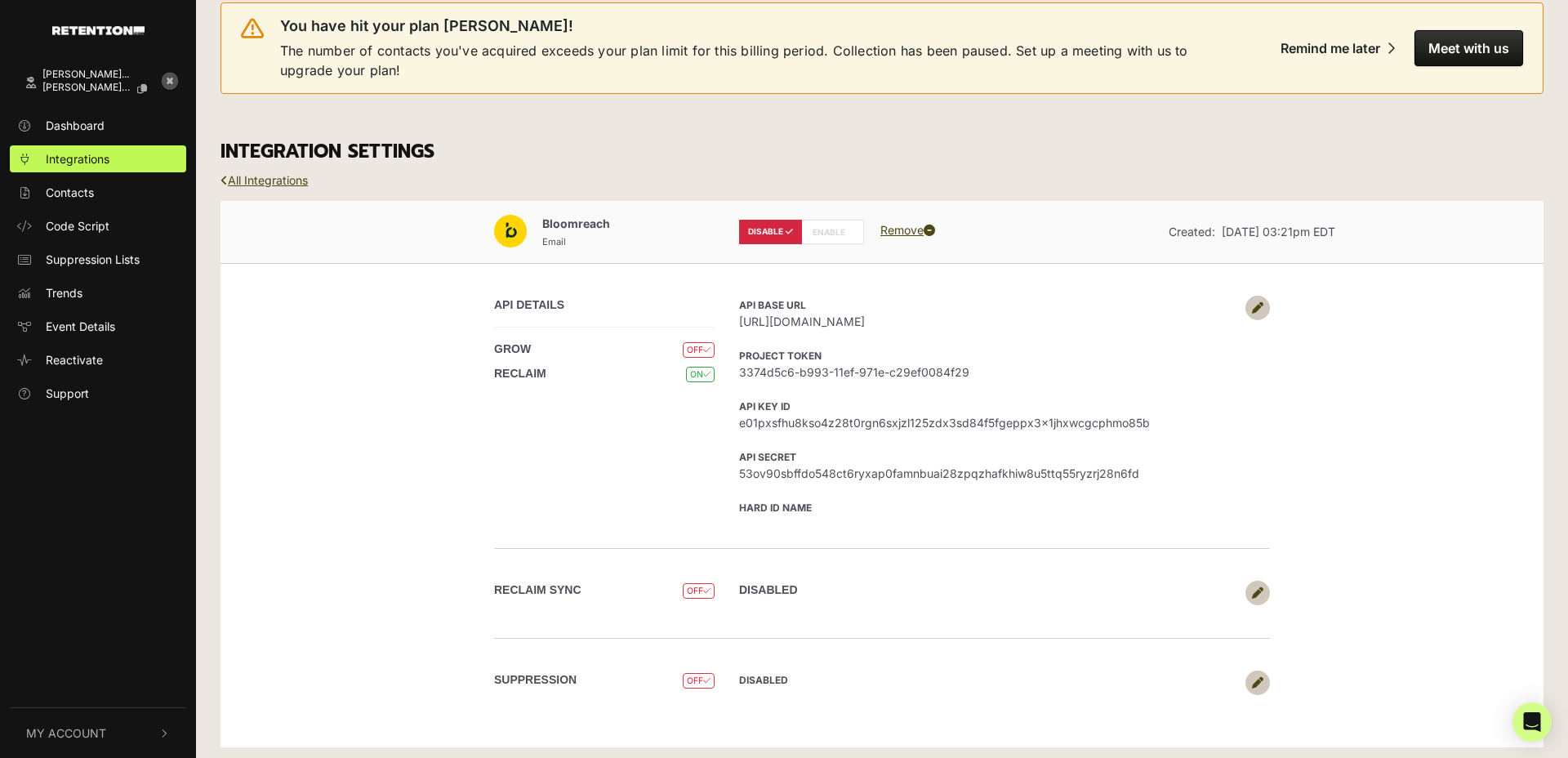
scroll to position [30, 0]
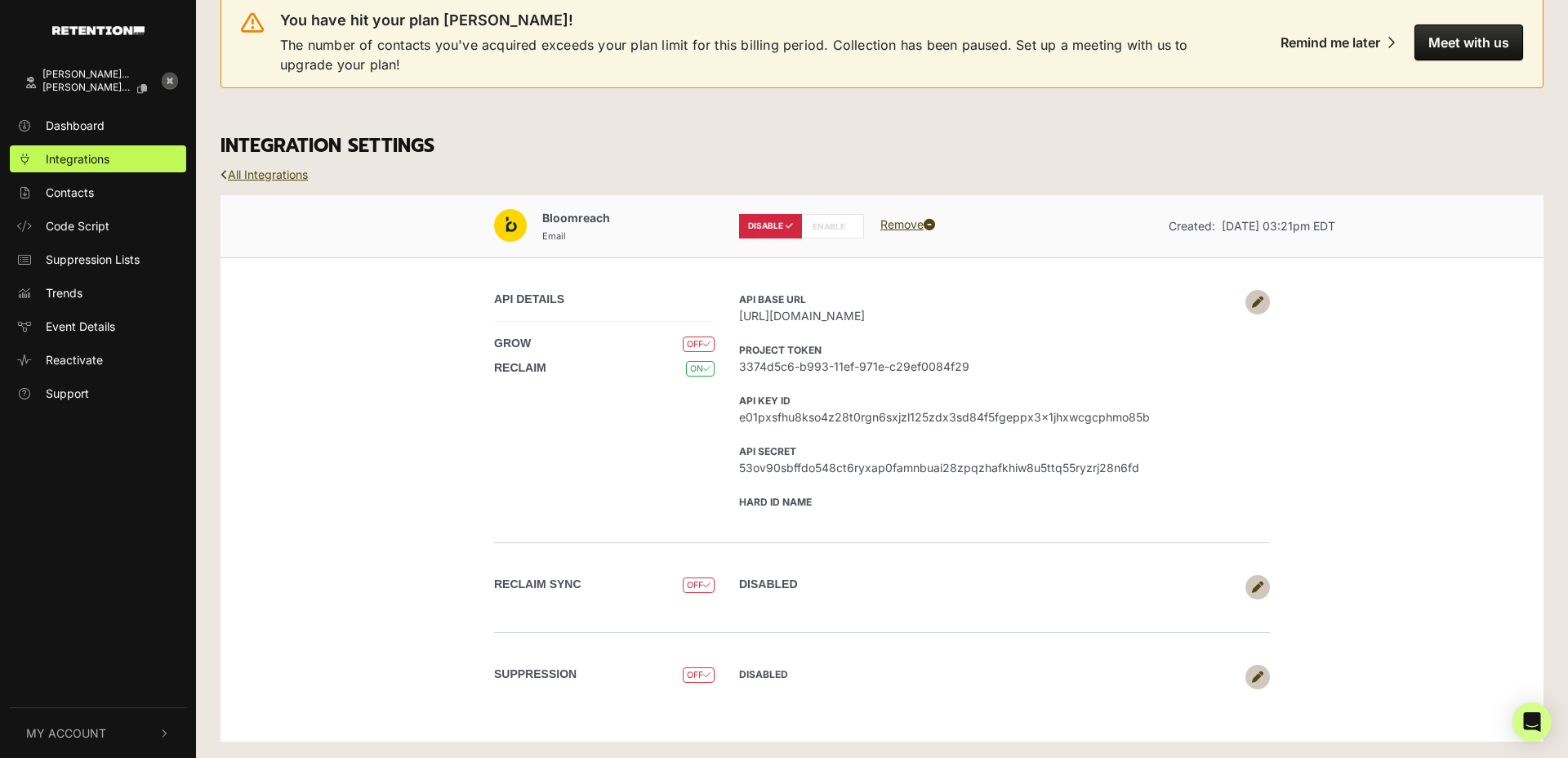
click at [291, 176] on link "All Integrations" at bounding box center [264, 174] width 88 height 14
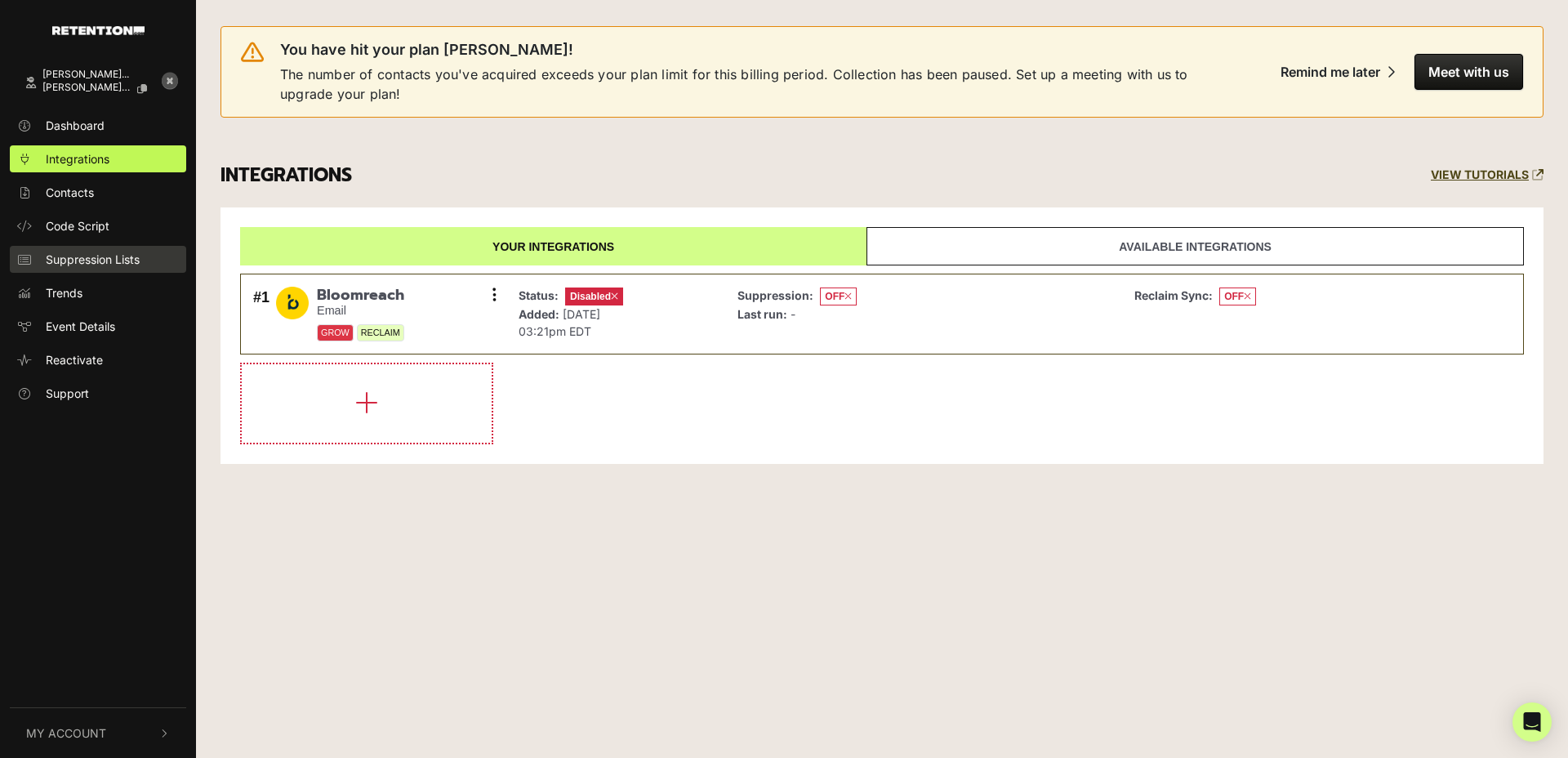
click at [73, 261] on span "Suppression Lists" at bounding box center [93, 259] width 94 height 17
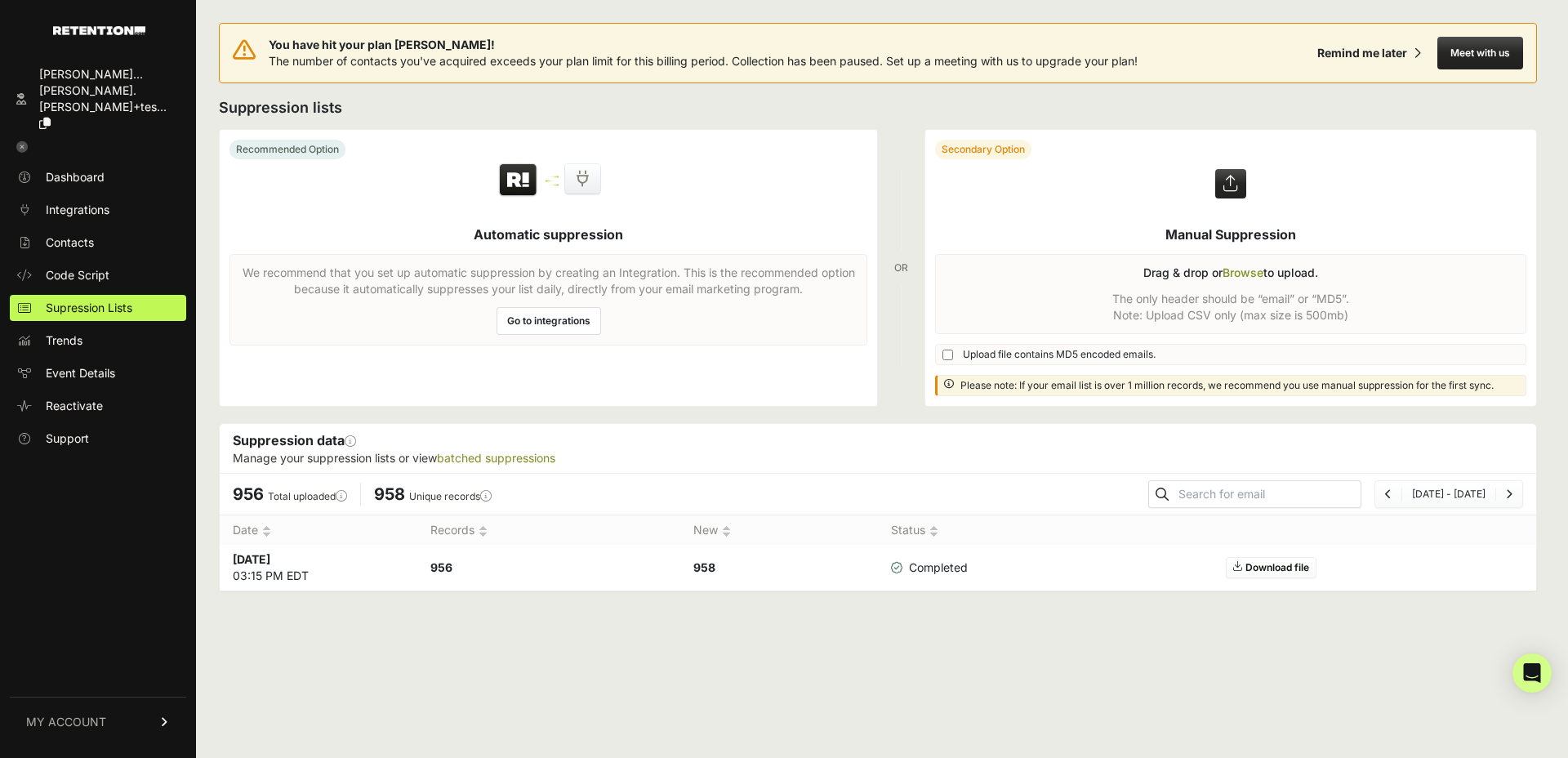
click at [23, 141] on icon at bounding box center [21, 146] width 11 height 11
